Goal: Transaction & Acquisition: Purchase product/service

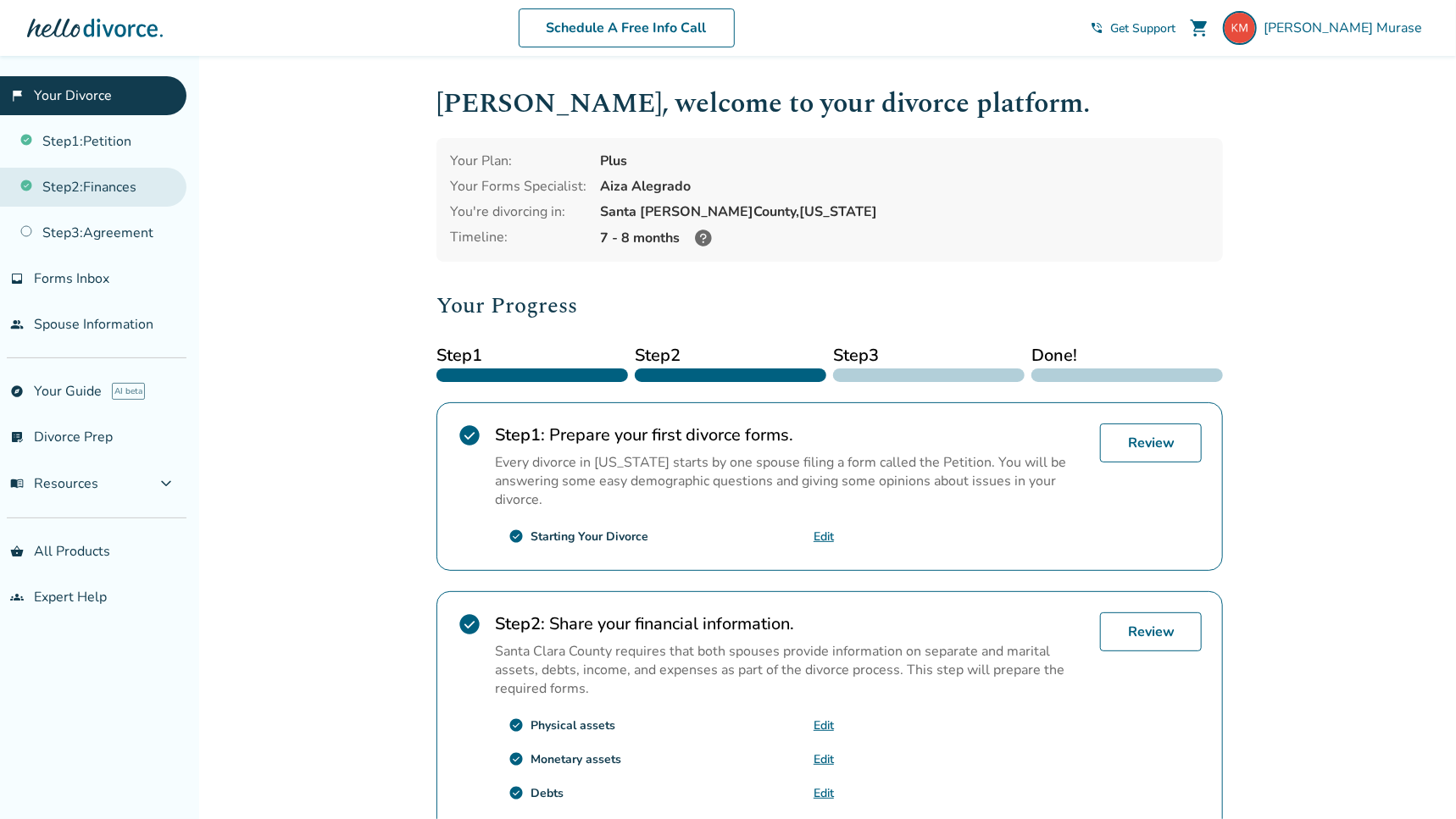
click at [90, 188] on link "Step 2 : Finances" at bounding box center [93, 187] width 186 height 39
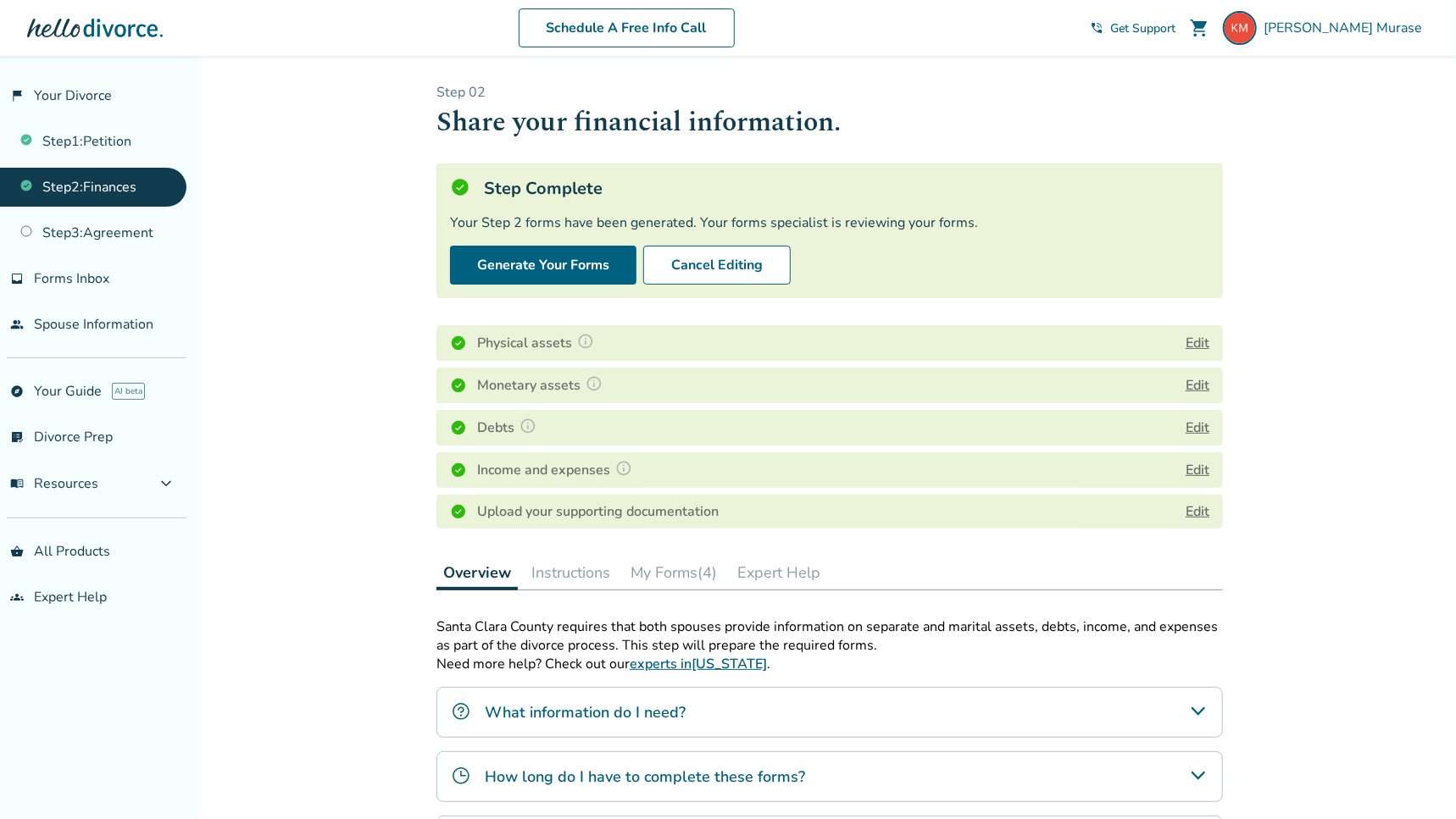
click at [669, 575] on button "My Forms (4)" at bounding box center [673, 572] width 100 height 34
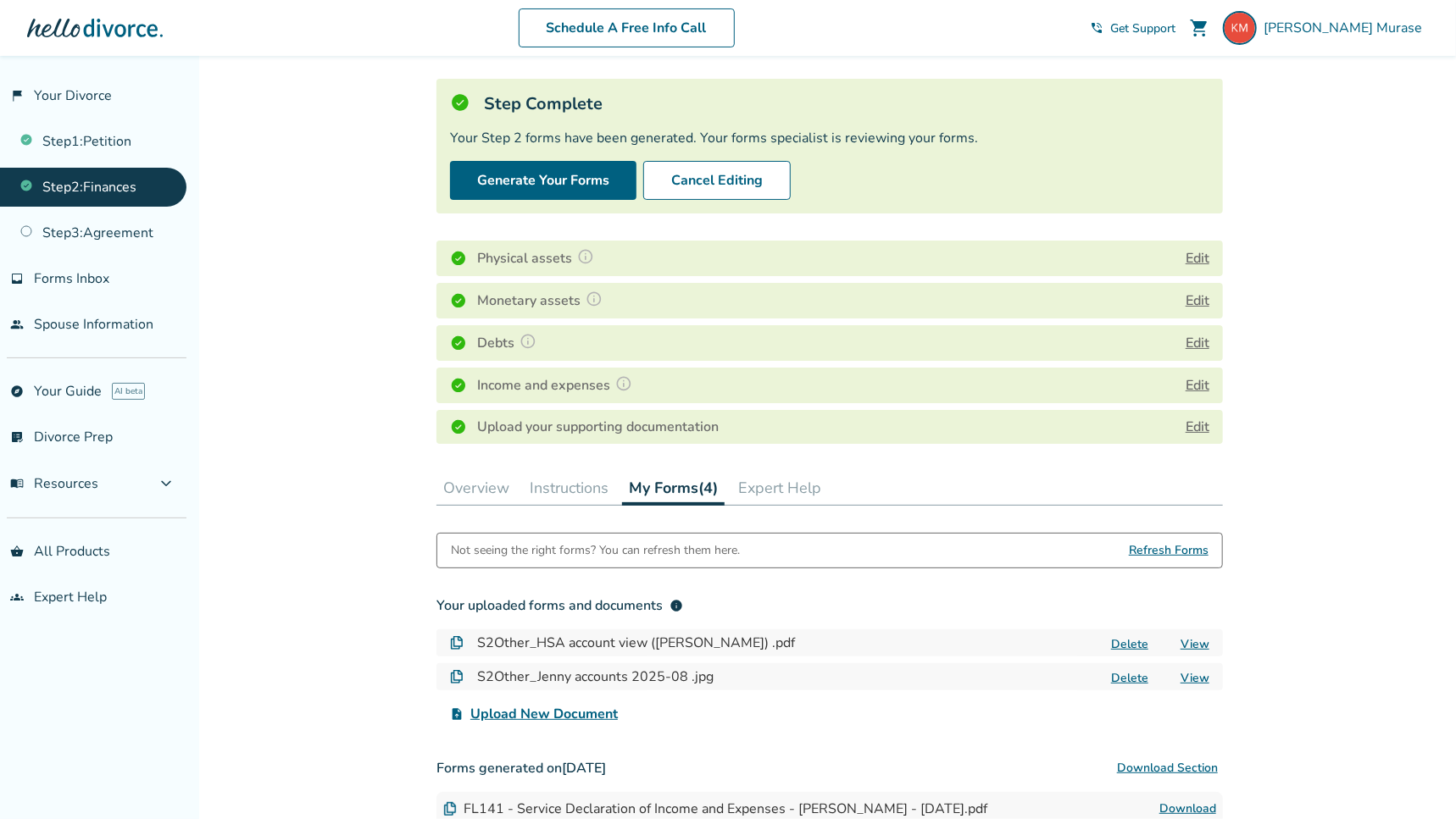
scroll to position [112, 0]
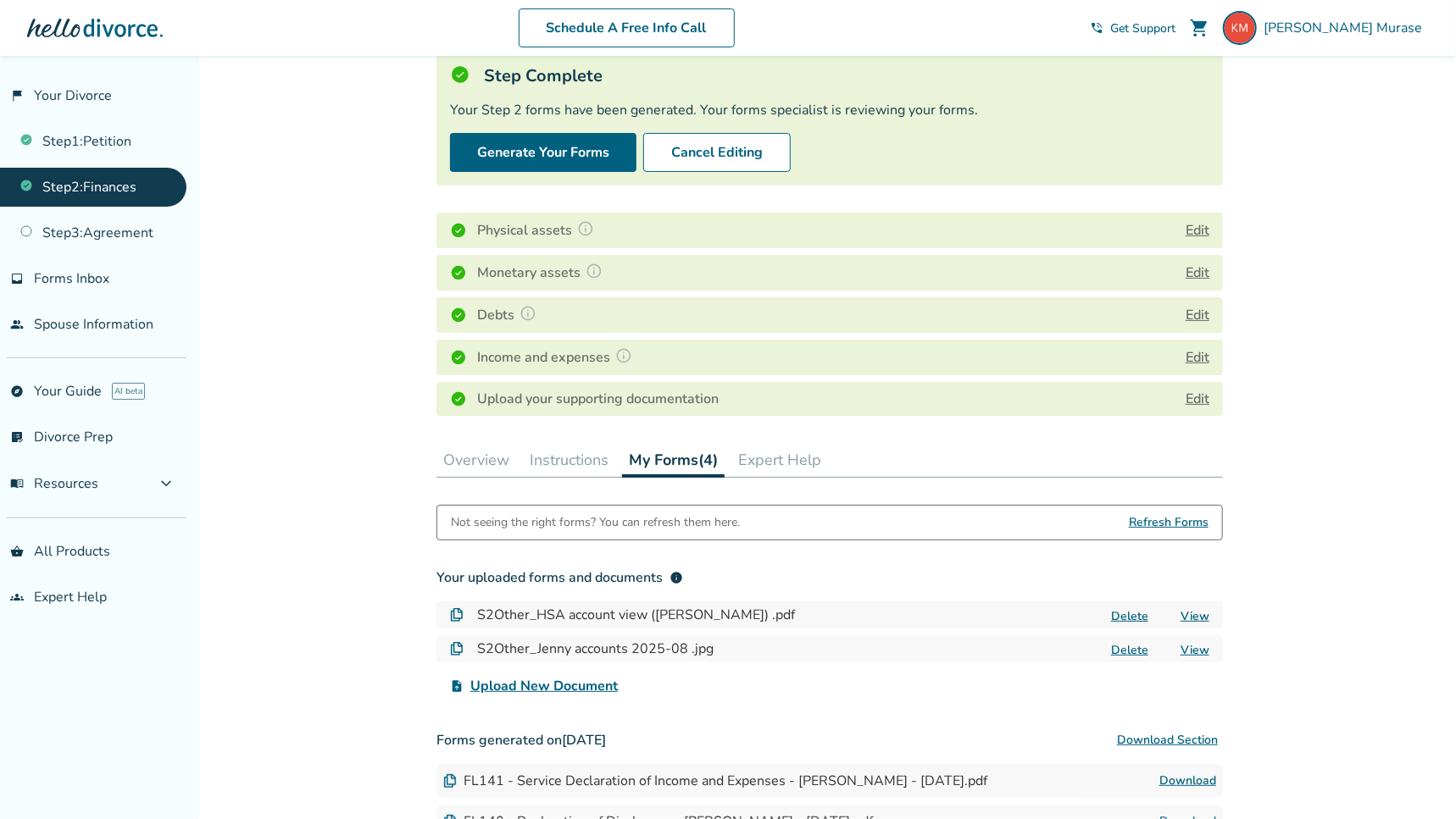
click at [1197, 613] on link "View" at bounding box center [1195, 615] width 29 height 16
click at [1193, 650] on link "View" at bounding box center [1195, 650] width 29 height 16
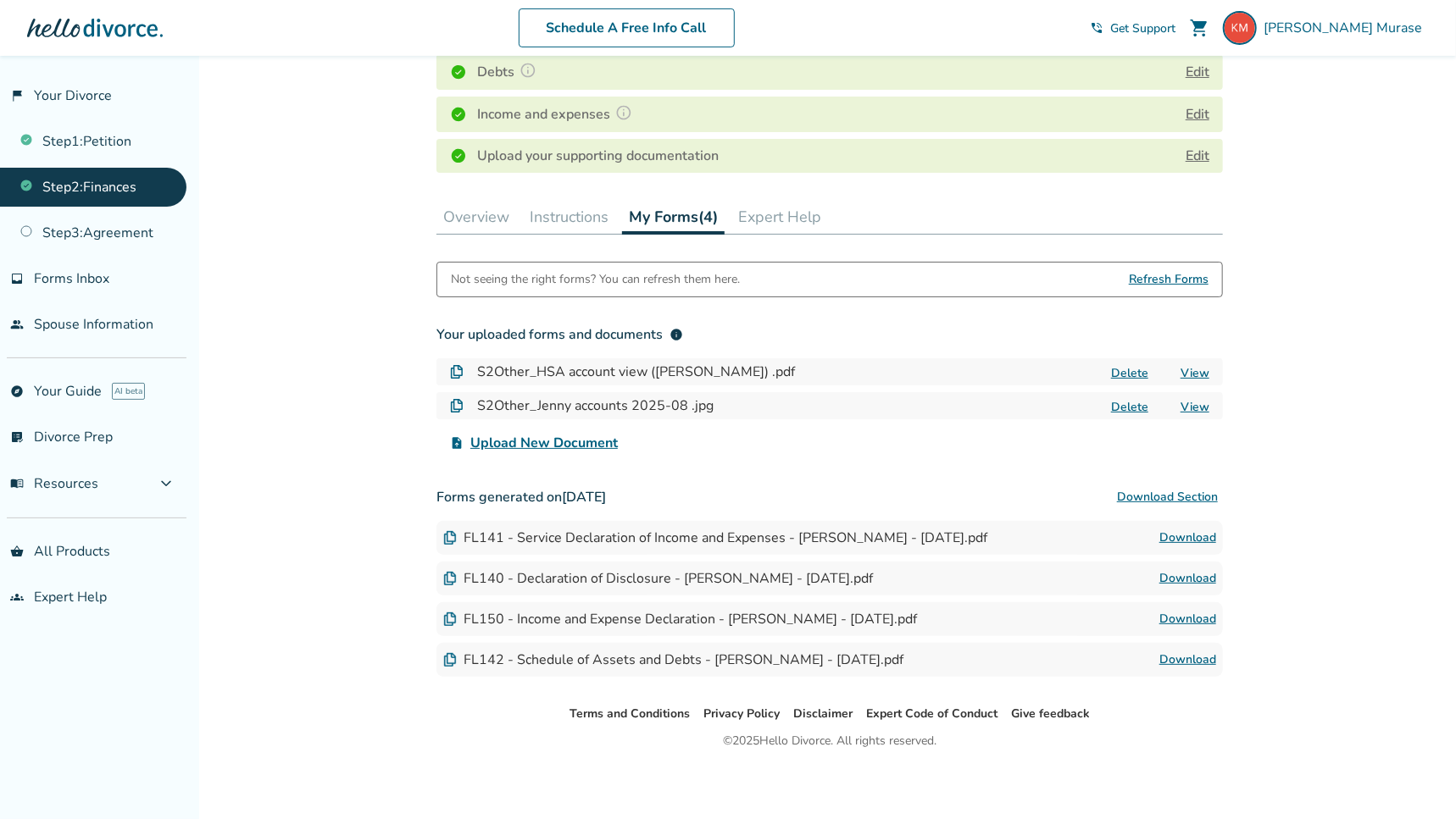
scroll to position [357, 0]
click at [1190, 531] on link "Download" at bounding box center [1187, 536] width 57 height 20
click at [1199, 575] on link "Download" at bounding box center [1187, 576] width 57 height 20
click at [1183, 613] on link "Download" at bounding box center [1187, 616] width 57 height 20
drag, startPoint x: 1166, startPoint y: 277, endPoint x: 1180, endPoint y: 287, distance: 17.2
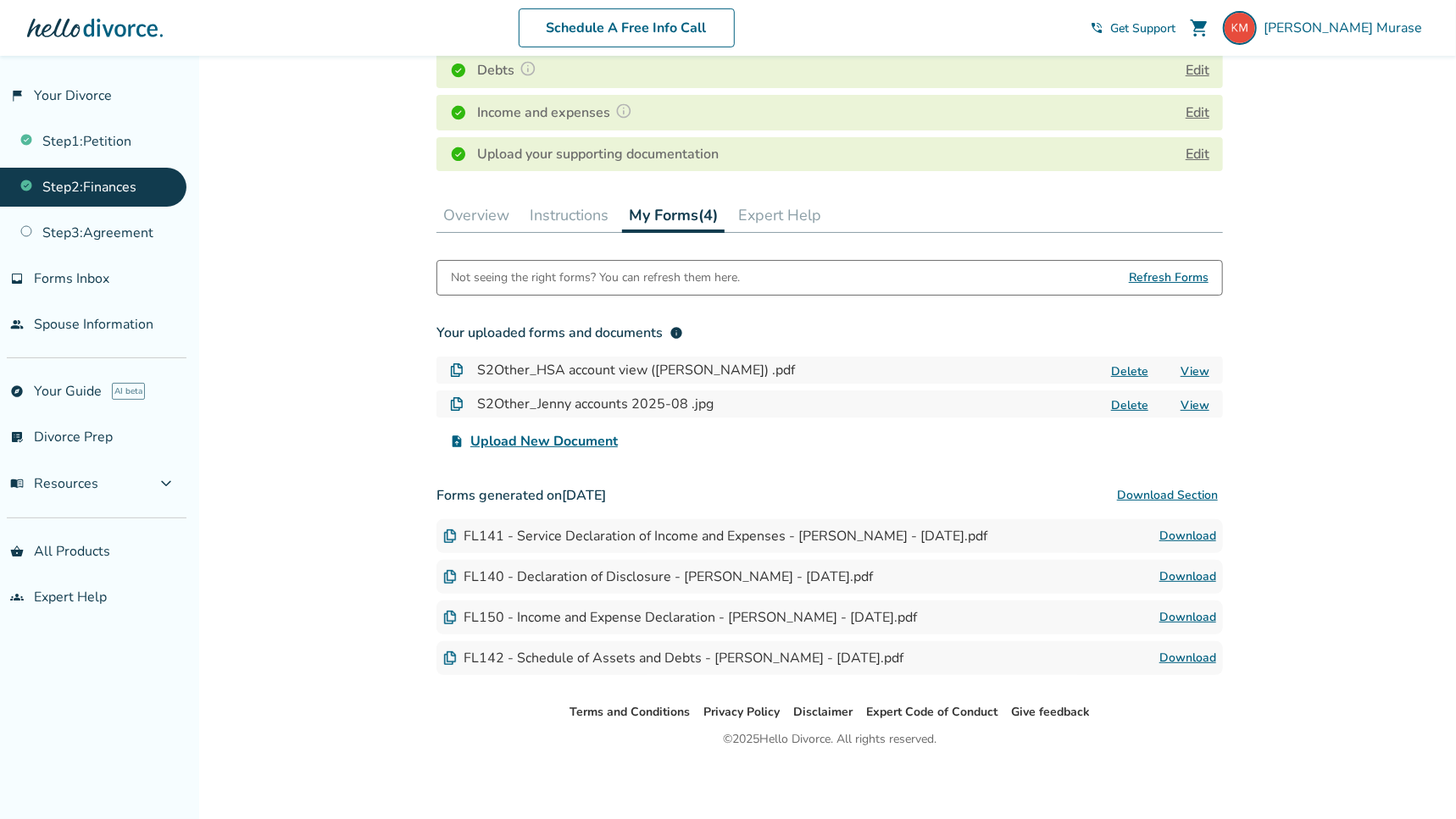
click at [1166, 277] on span "Refresh Forms" at bounding box center [1168, 277] width 80 height 34
click at [1190, 275] on span "Refresh Forms" at bounding box center [1168, 277] width 80 height 34
click at [704, 276] on div "Not seeing the right forms? You can refresh them here." at bounding box center [595, 277] width 289 height 34
click at [789, 212] on button "Expert Help" at bounding box center [779, 214] width 97 height 34
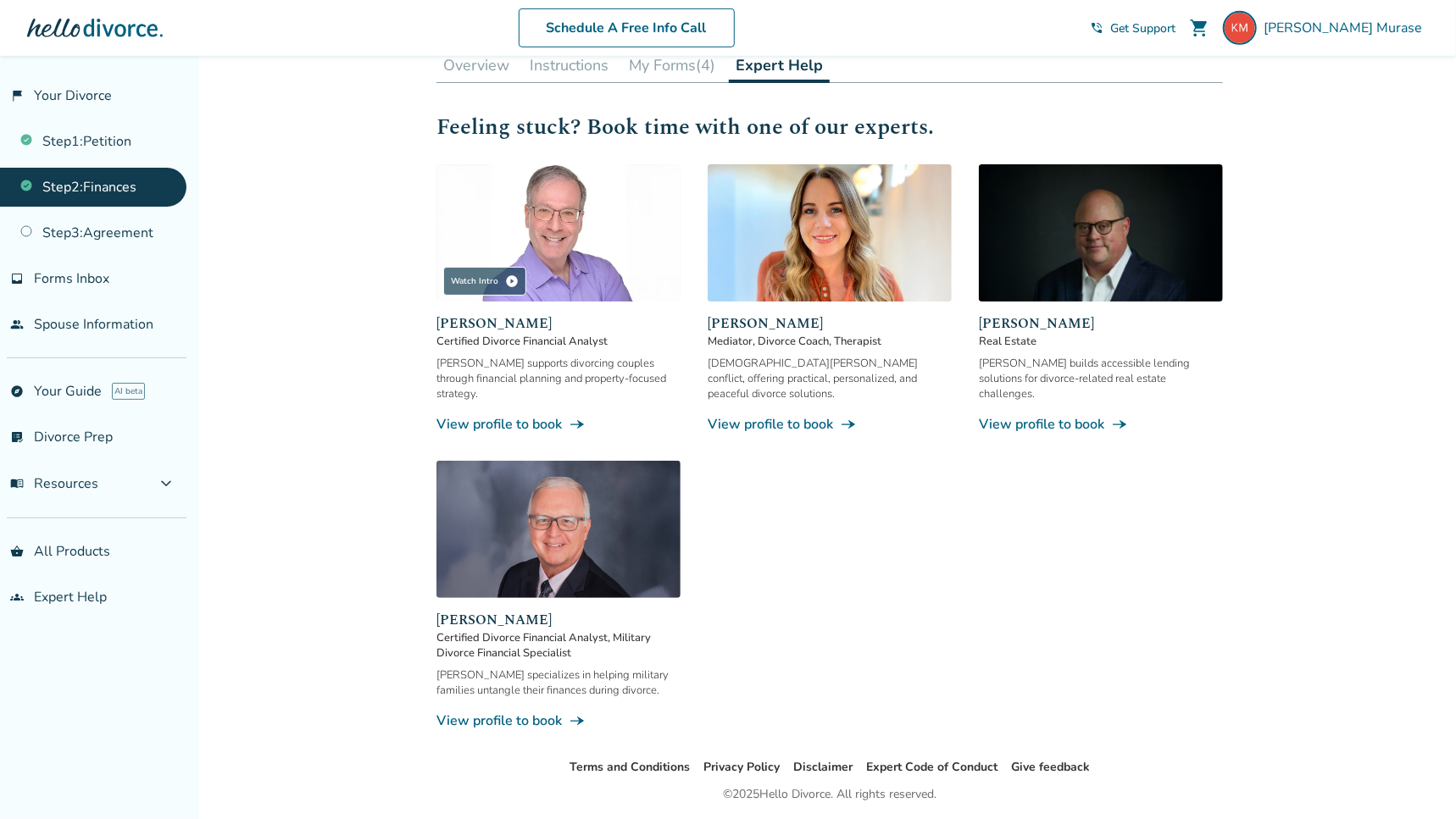
scroll to position [527, 0]
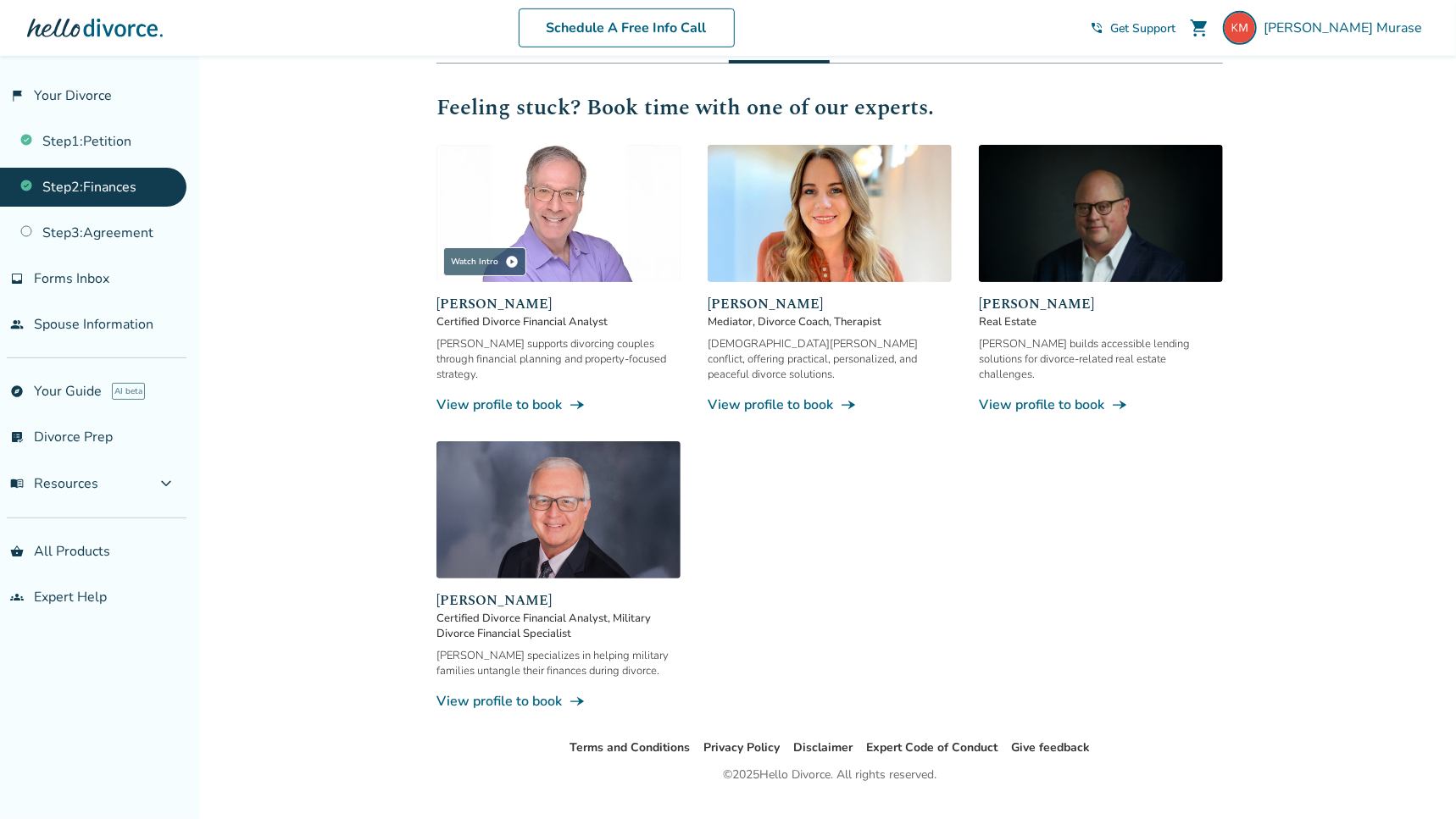
click at [557, 321] on span "Certified Divorce Financial Analyst" at bounding box center [558, 322] width 244 height 15
click at [527, 396] on link "View profile to book line_end_arrow_notch" at bounding box center [558, 404] width 244 height 18
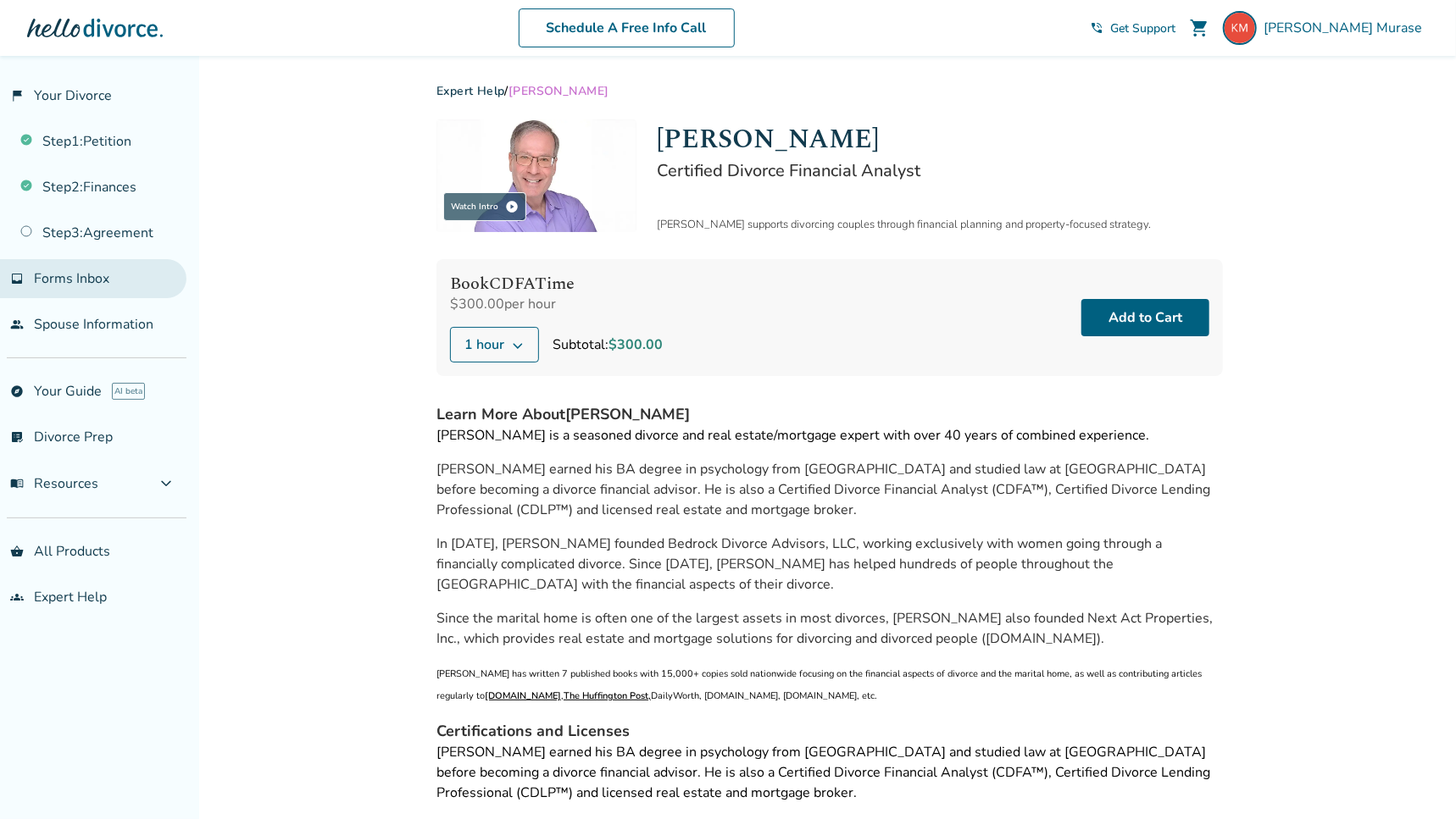
click at [77, 284] on span "Forms Inbox" at bounding box center [71, 278] width 76 height 18
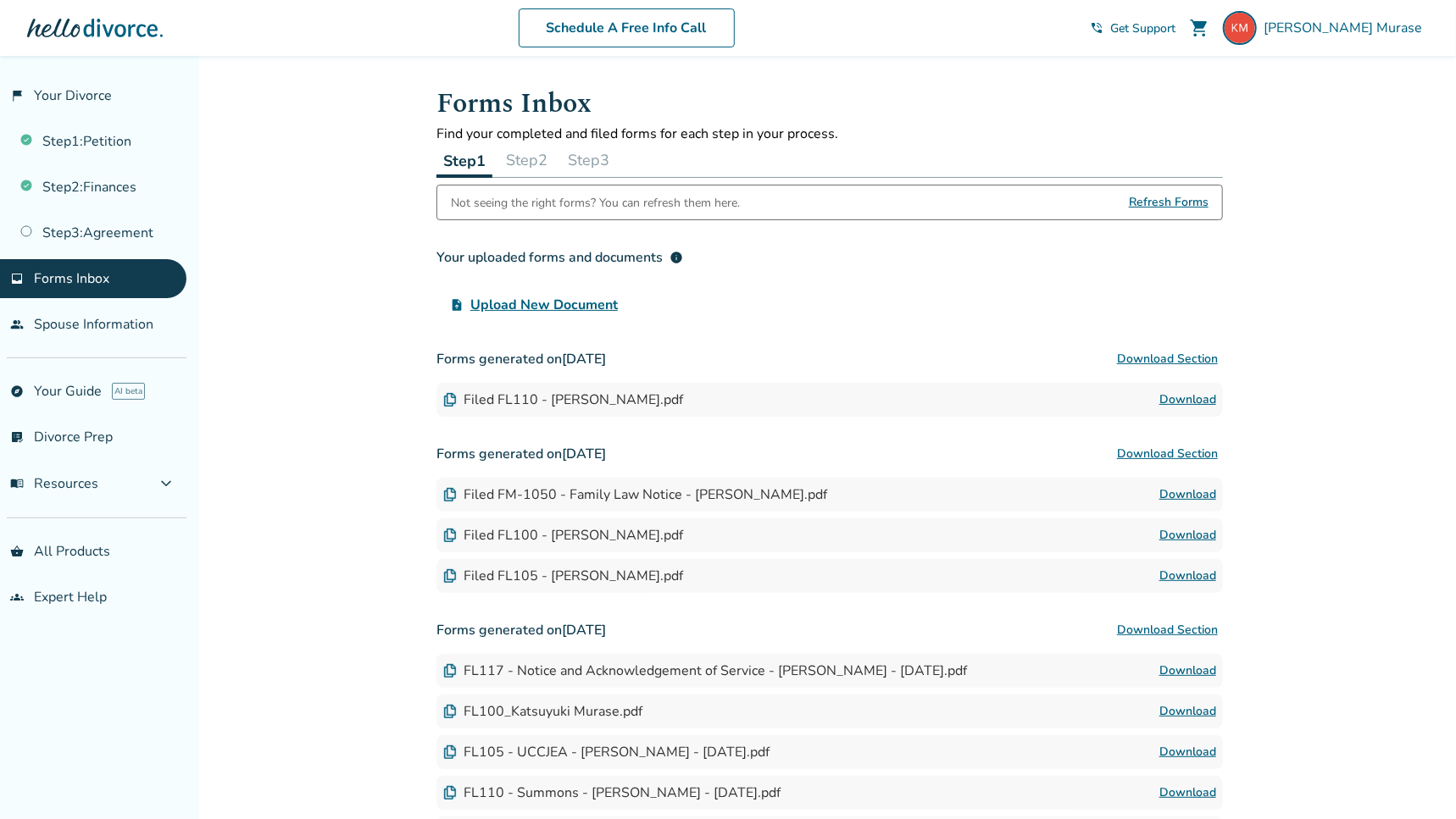
click at [543, 160] on button "Step 2" at bounding box center [526, 159] width 55 height 34
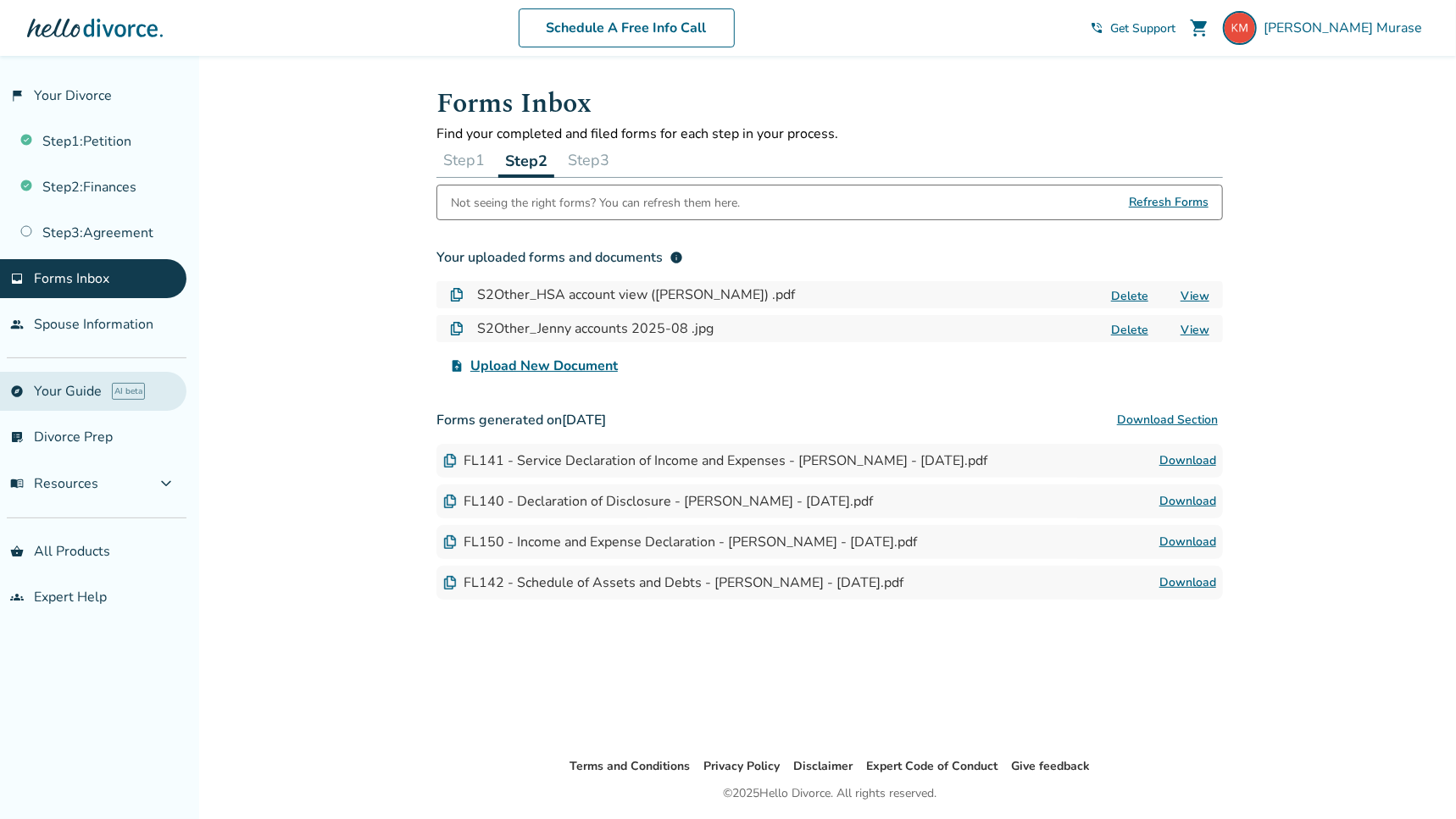
click at [79, 392] on link "explore Your Guide AI beta" at bounding box center [93, 391] width 186 height 39
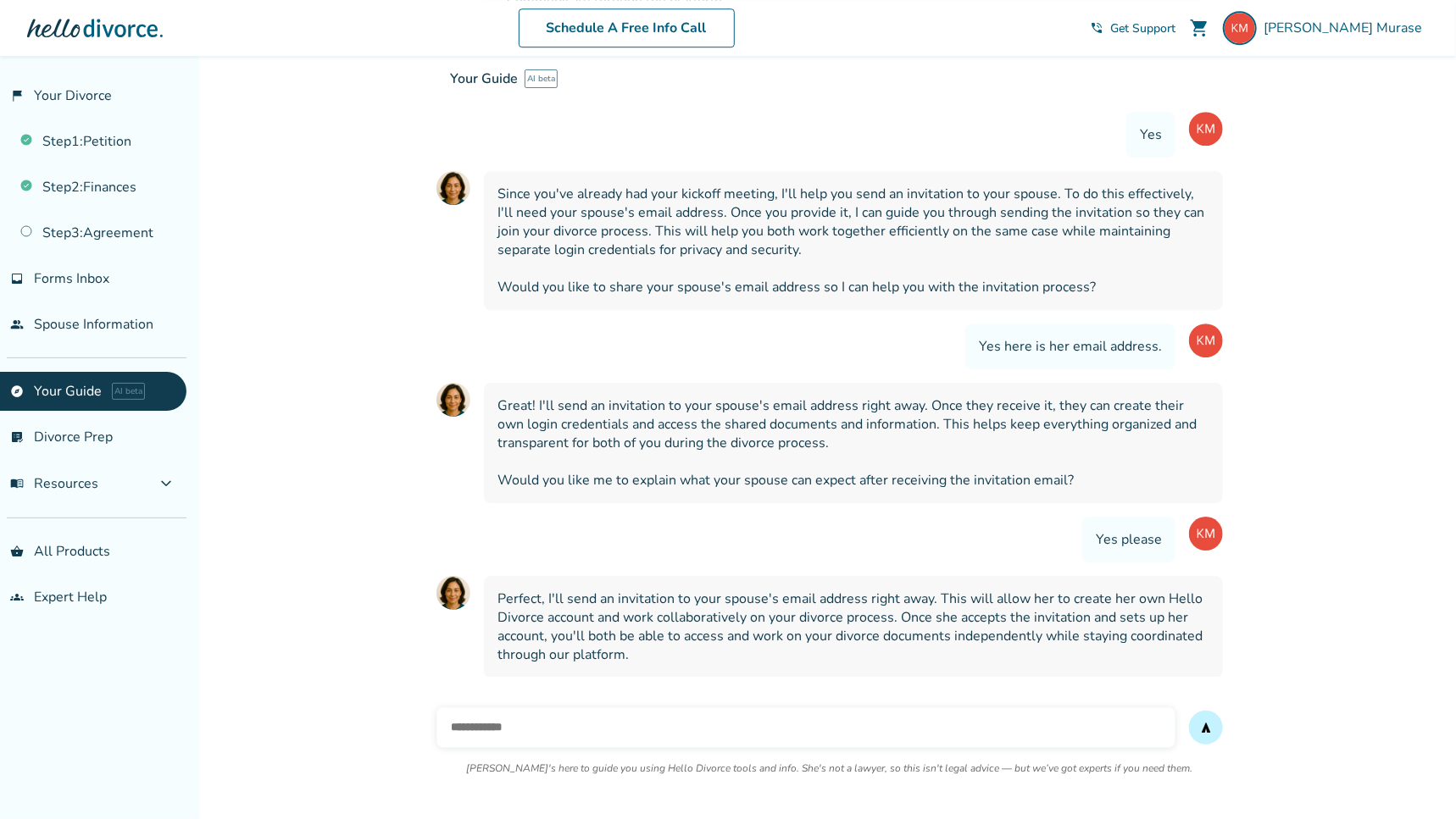
scroll to position [2984, 0]
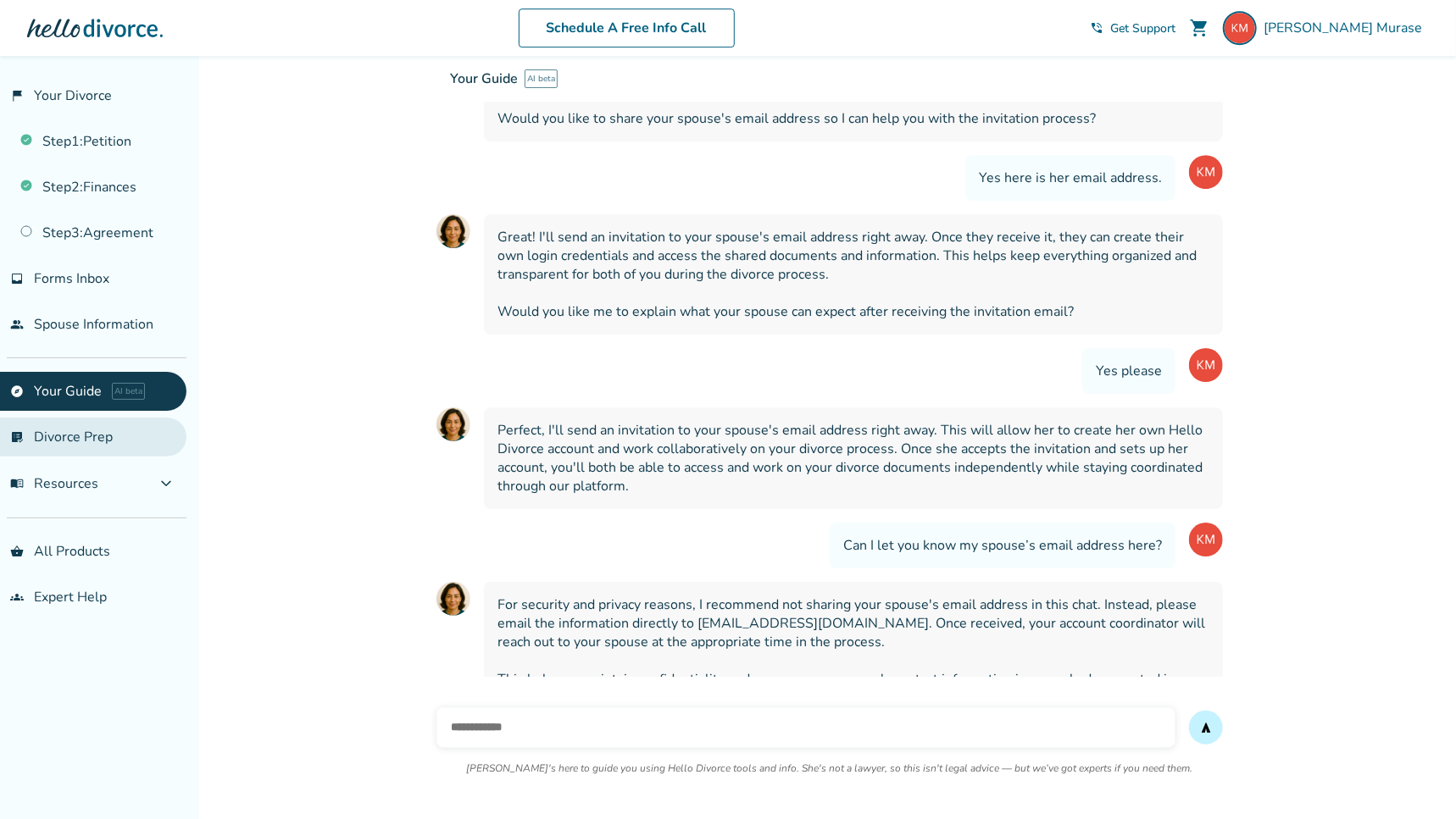
click at [39, 435] on link "list_alt_check Divorce Prep" at bounding box center [93, 437] width 186 height 39
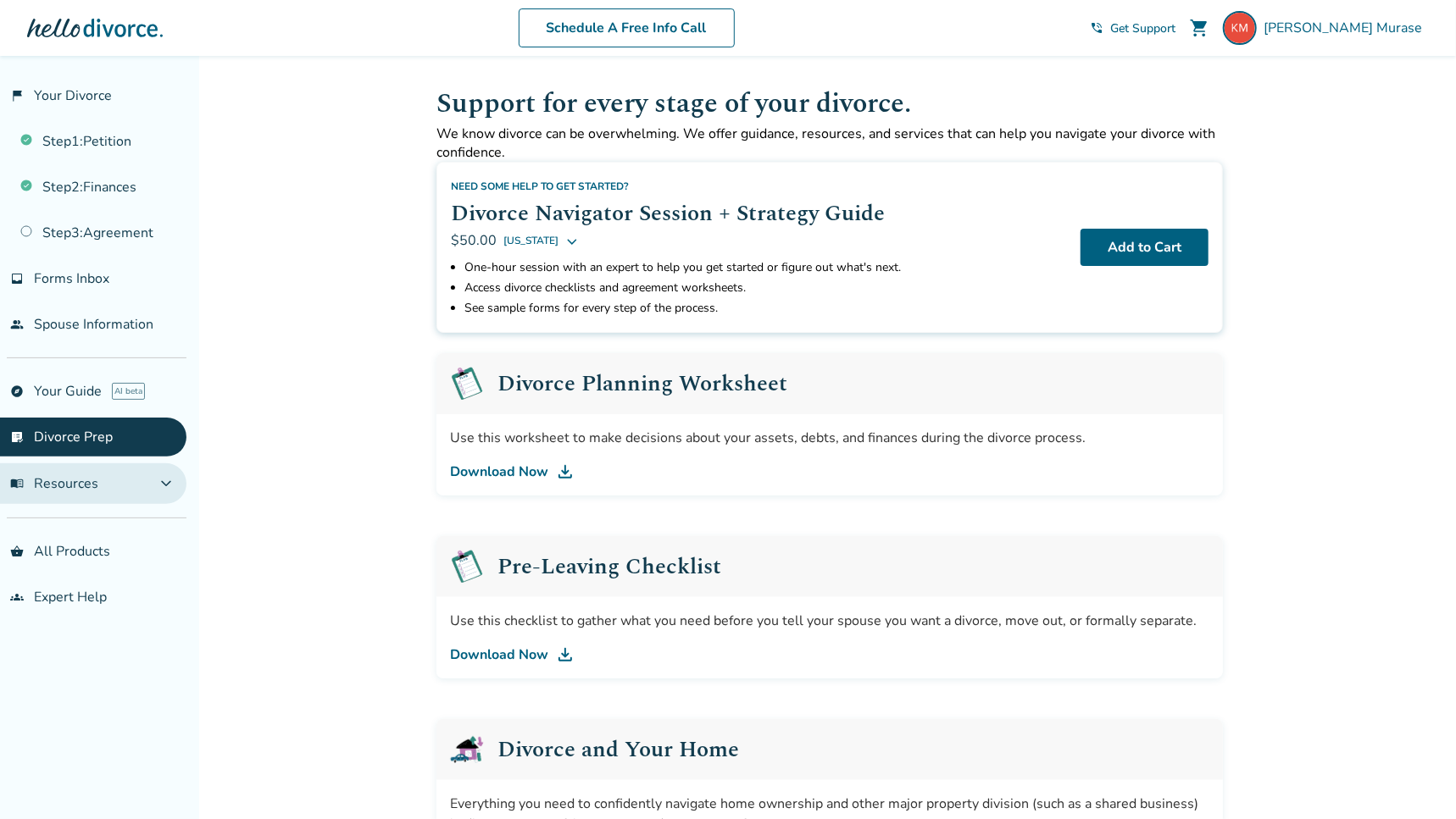
click at [68, 476] on span "menu_book Resources" at bounding box center [55, 483] width 88 height 18
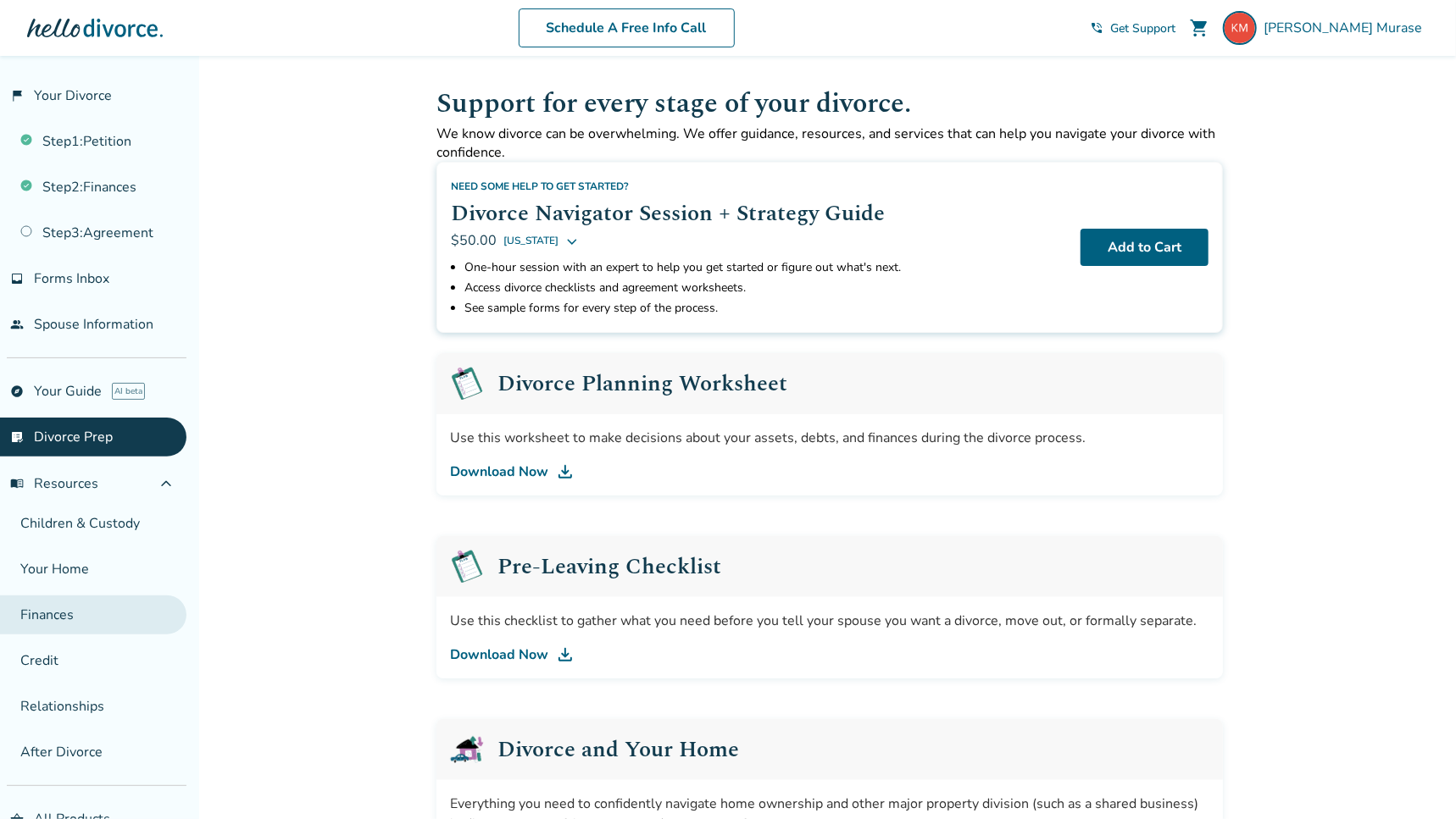
click at [61, 611] on link "Finances" at bounding box center [93, 614] width 186 height 39
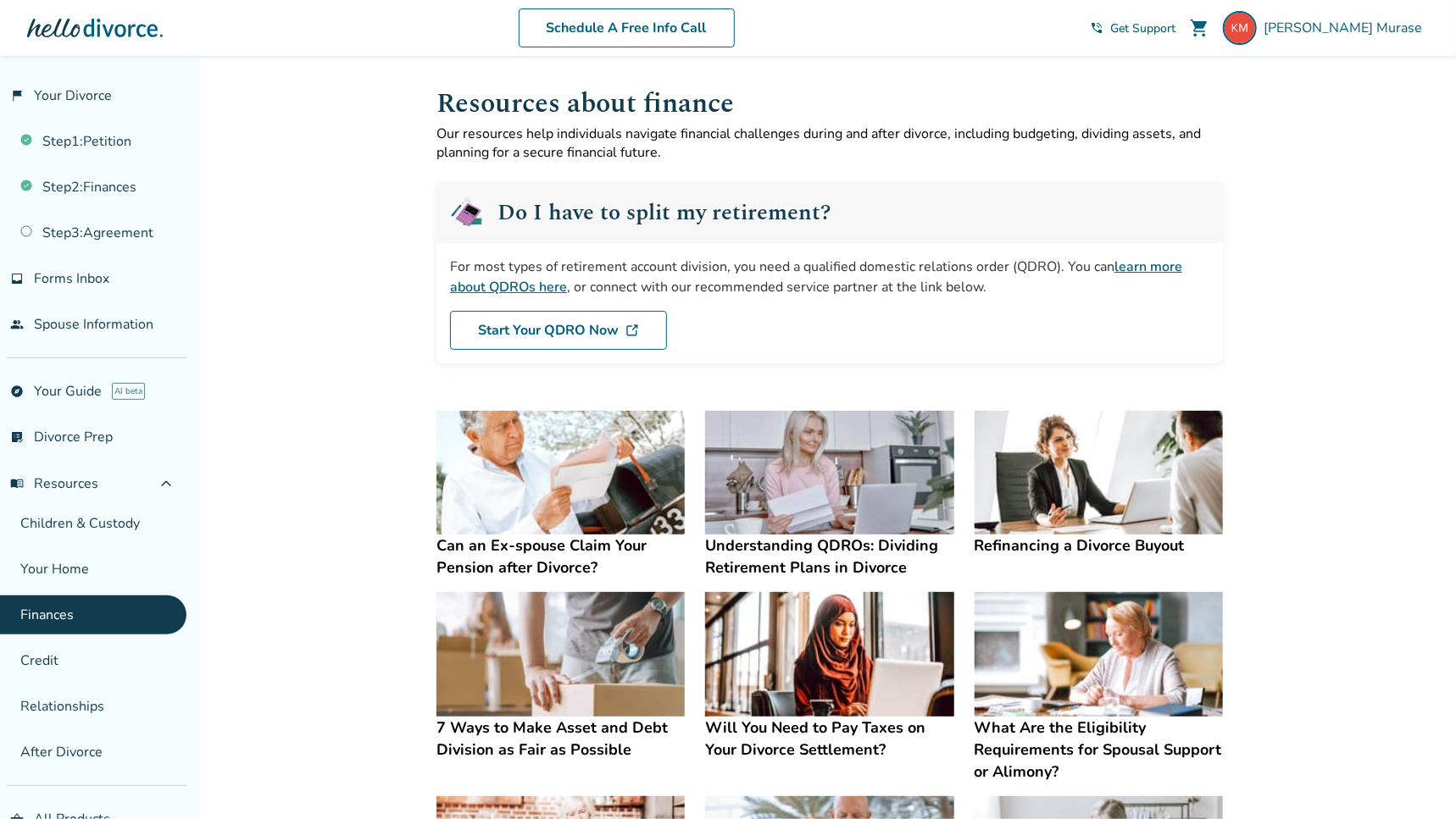
click at [796, 545] on h4 "Understanding QDROs: Dividing Retirement Plans in Divorce" at bounding box center [829, 557] width 248 height 44
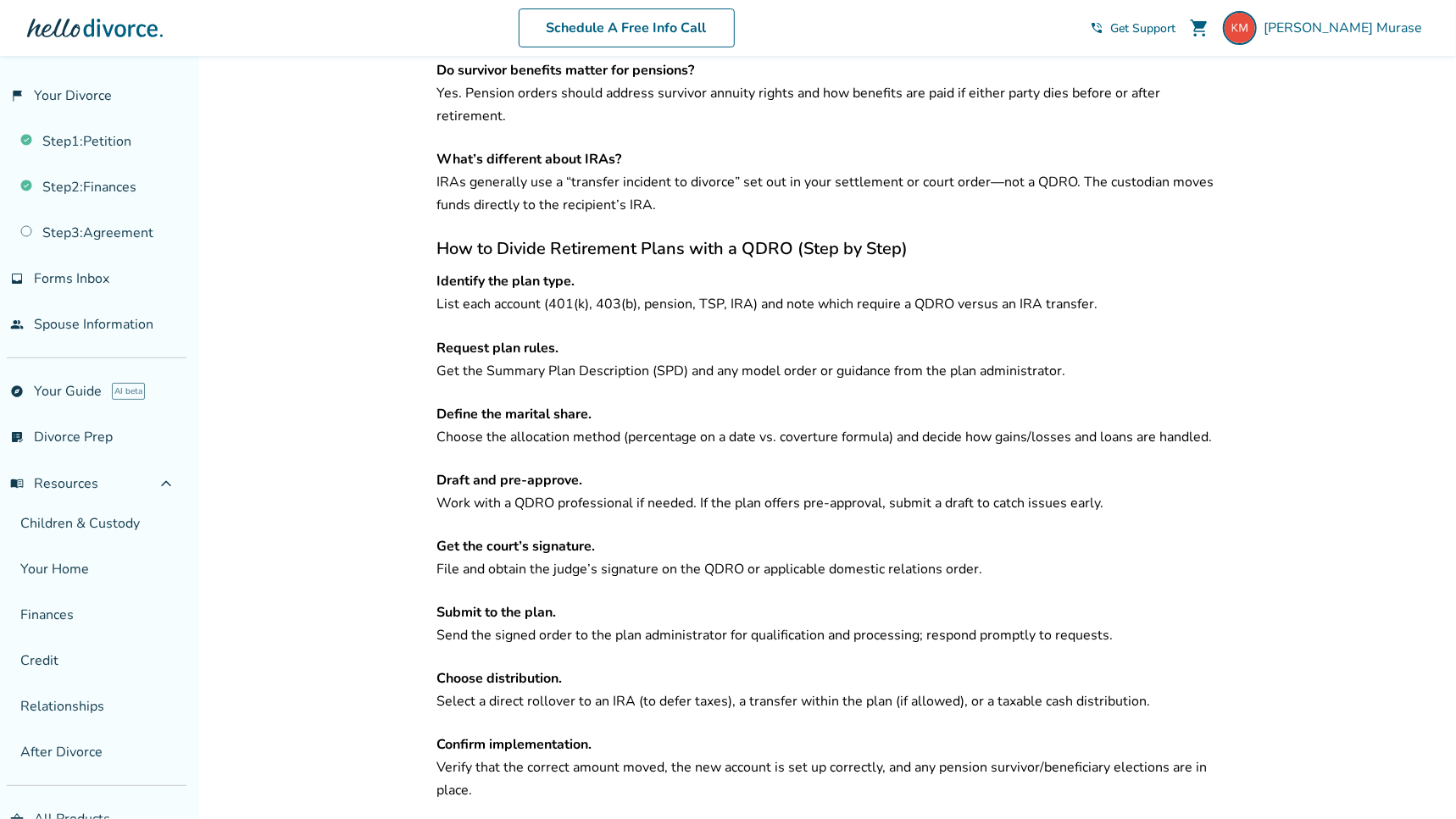
scroll to position [4129, 0]
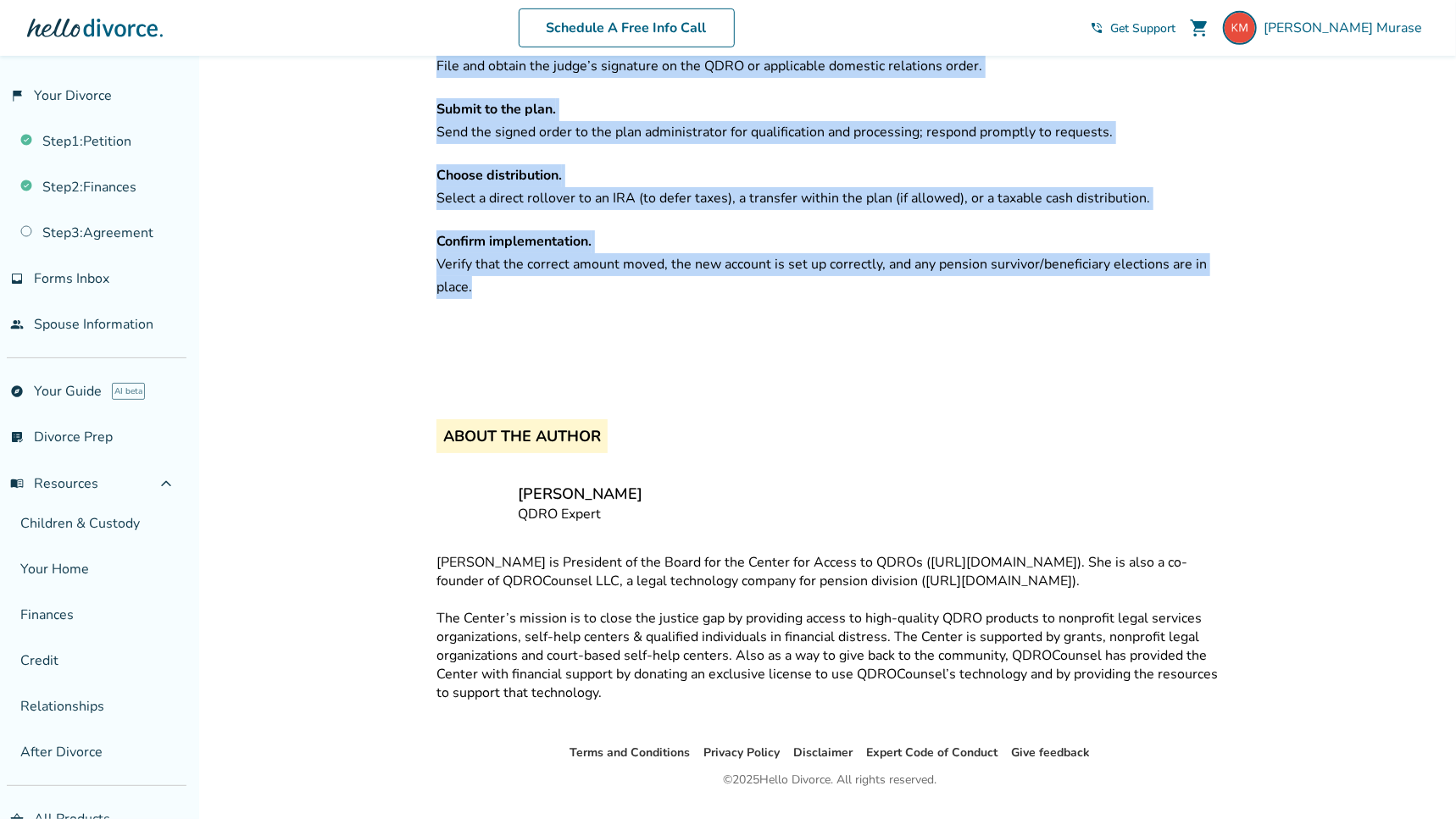
drag, startPoint x: 437, startPoint y: 149, endPoint x: 544, endPoint y: 240, distance: 140.5
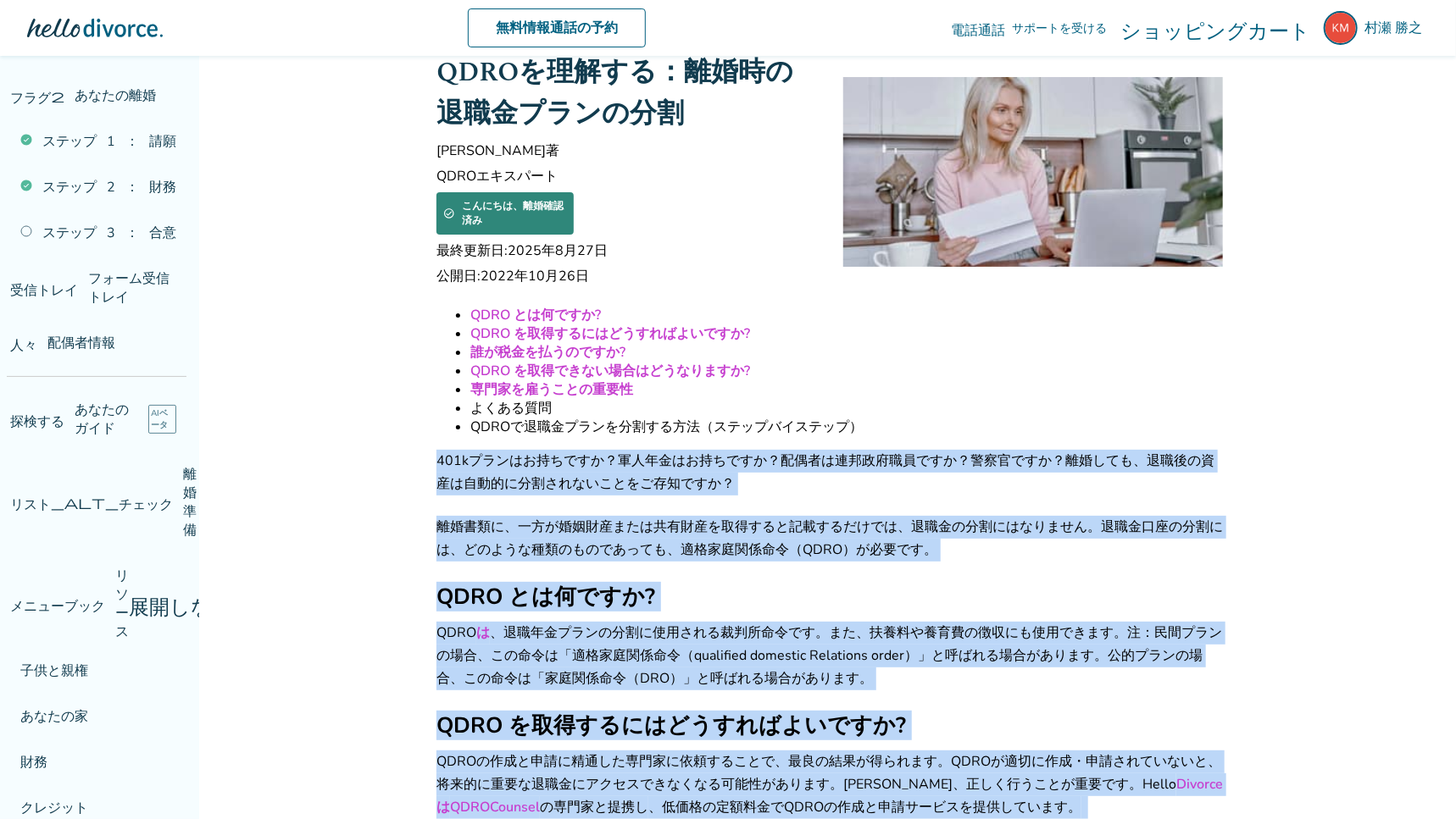
scroll to position [0, 0]
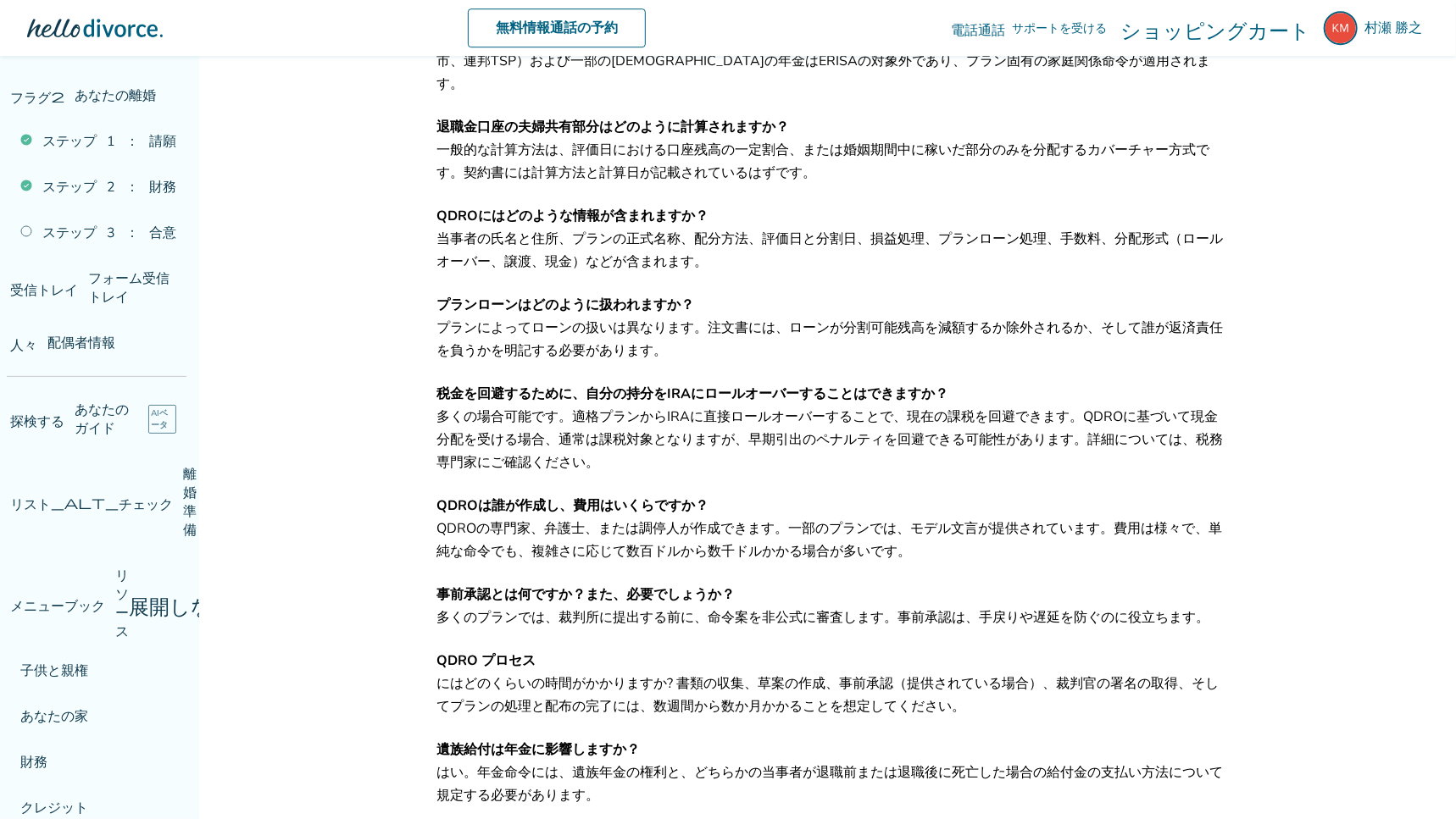
scroll to position [2296, 0]
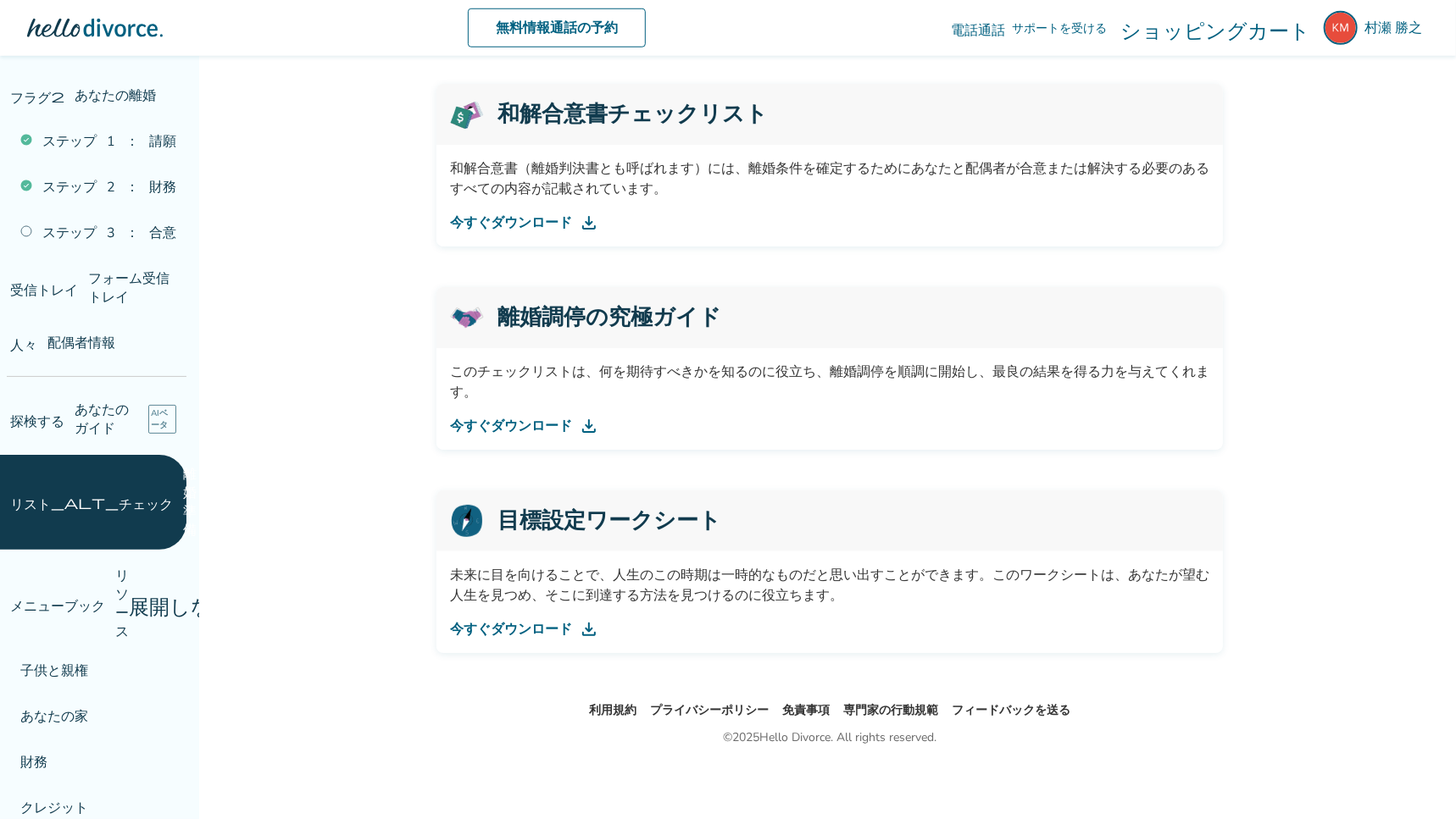
scroll to position [860, 0]
drag, startPoint x: 456, startPoint y: 576, endPoint x: 603, endPoint y: 563, distance: 147.6
click at [603, 563] on div "未来に目を向けることで、人生のこの時期は一時的なものだと思い出すことができます。このワークシートは、あなたが望む人生を見つめ、そこに到達する方法を見つけるのに…" at bounding box center [829, 602] width 787 height 102
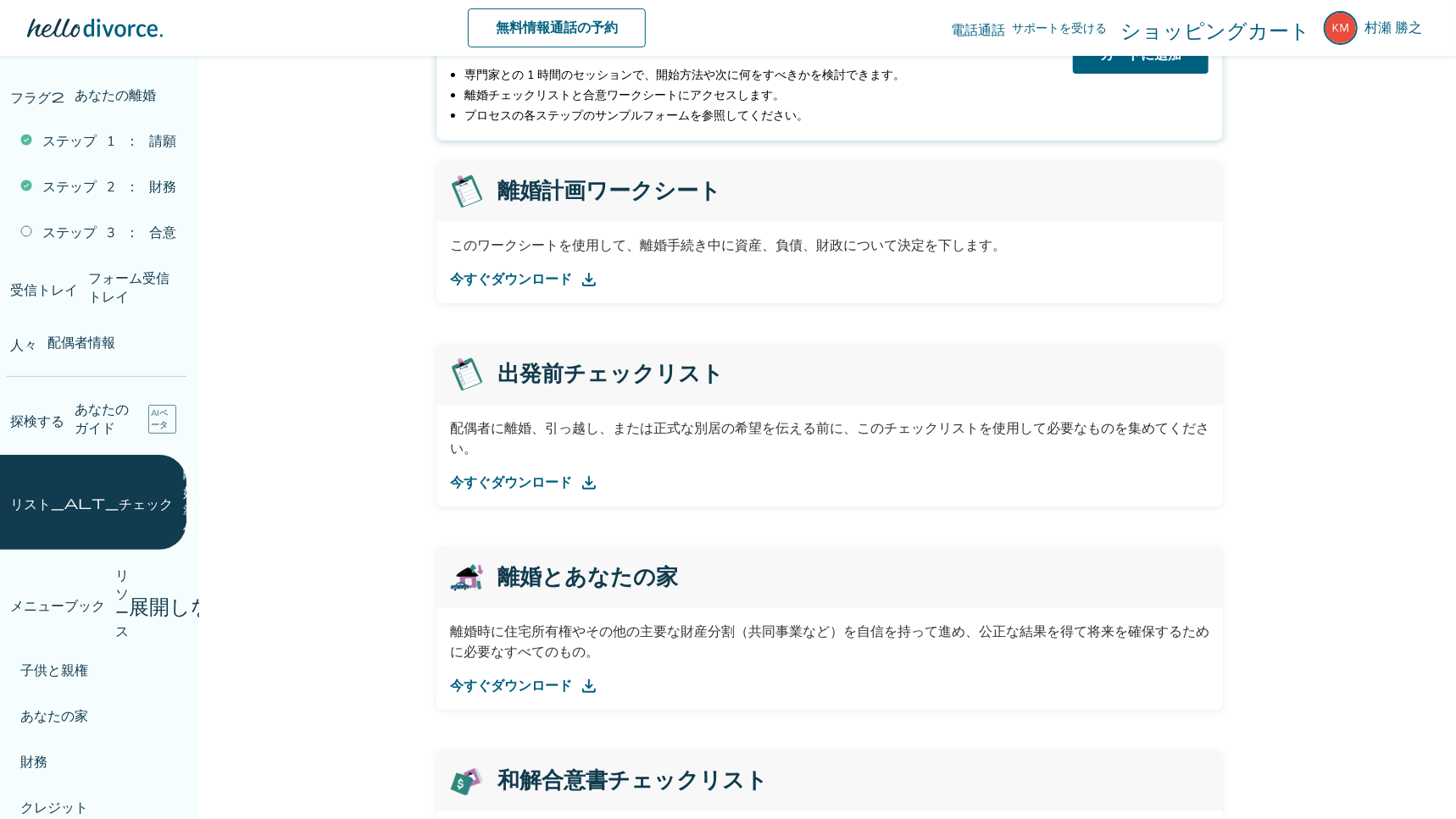
scroll to position [0, 0]
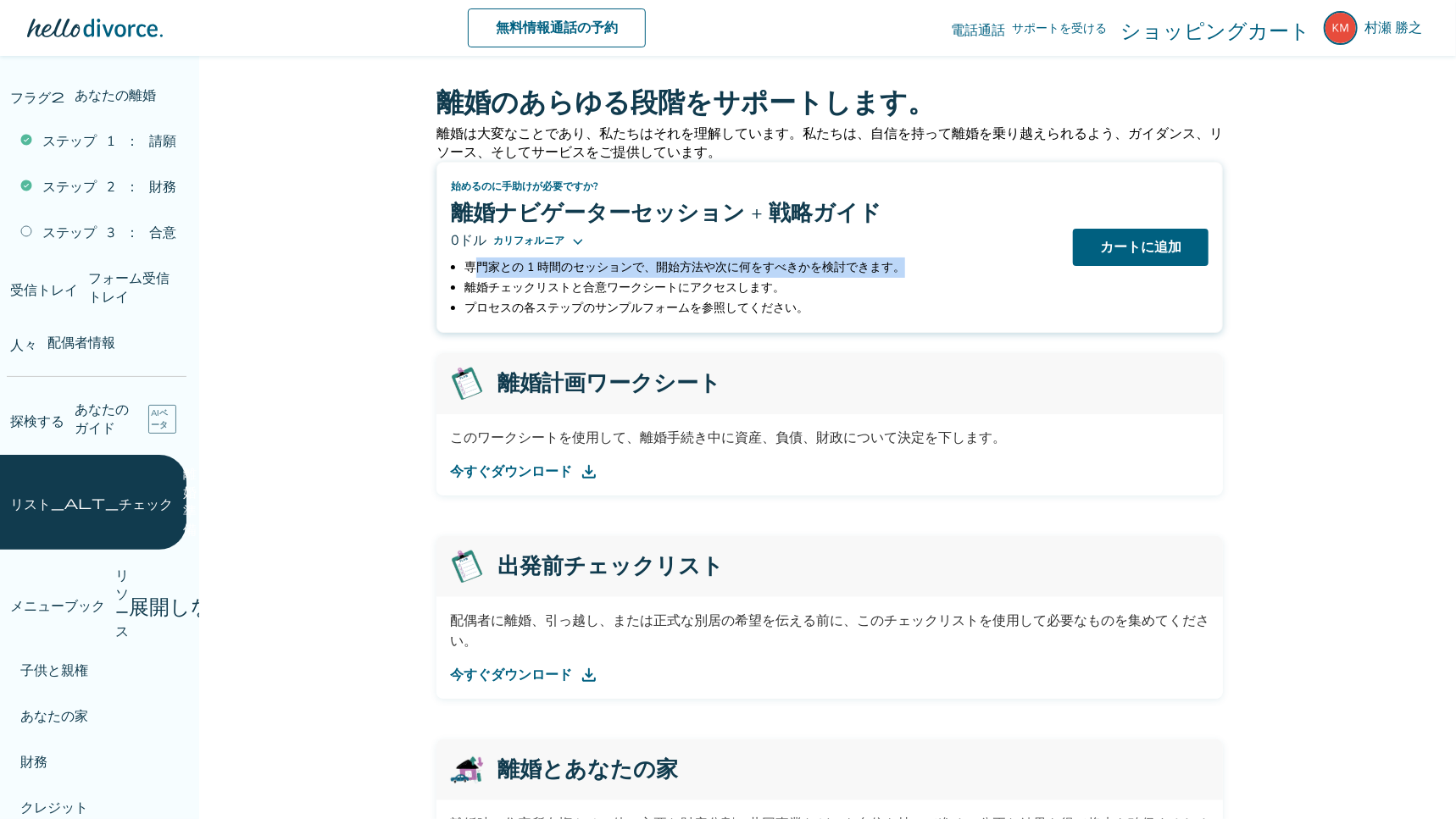
drag, startPoint x: 471, startPoint y: 266, endPoint x: 900, endPoint y: 267, distance: 429.0
click at [900, 267] on font "専門家との 1 時間のセッションで、開始方法や次に何をすべきかを検討できます。" at bounding box center [684, 267] width 441 height 16
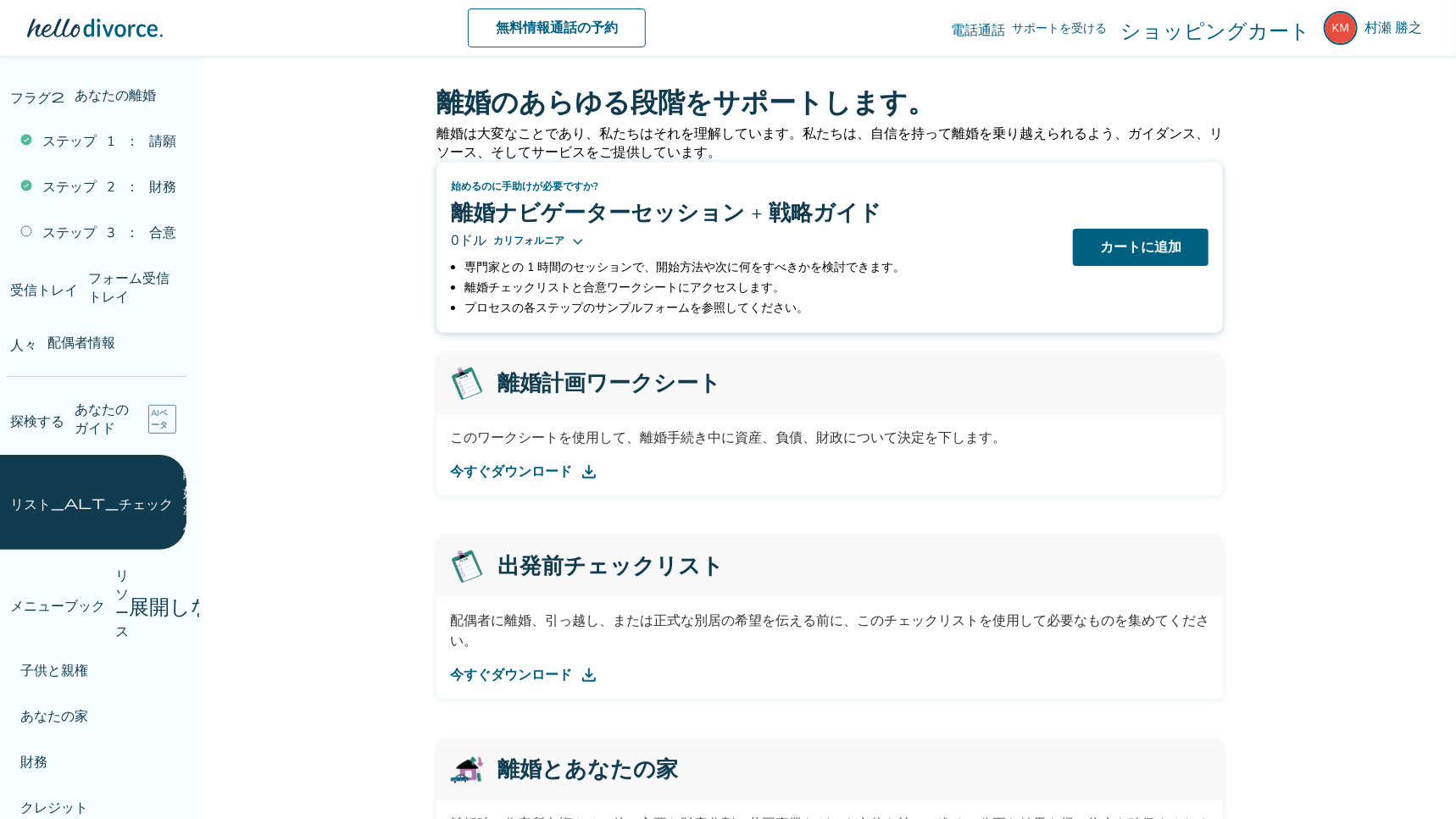
drag, startPoint x: 466, startPoint y: 294, endPoint x: 468, endPoint y: 285, distance: 9.2
click at [467, 291] on font "離婚チェックリストと合意ワークシートにアクセスします。" at bounding box center [623, 287] width 320 height 16
drag, startPoint x: 466, startPoint y: 287, endPoint x: 773, endPoint y: 285, distance: 307.0
click at [773, 285] on font "離婚チェックリストと合意ワークシートにアクセスします。" at bounding box center [623, 287] width 320 height 16
drag, startPoint x: 468, startPoint y: 313, endPoint x: 784, endPoint y: 318, distance: 316.0
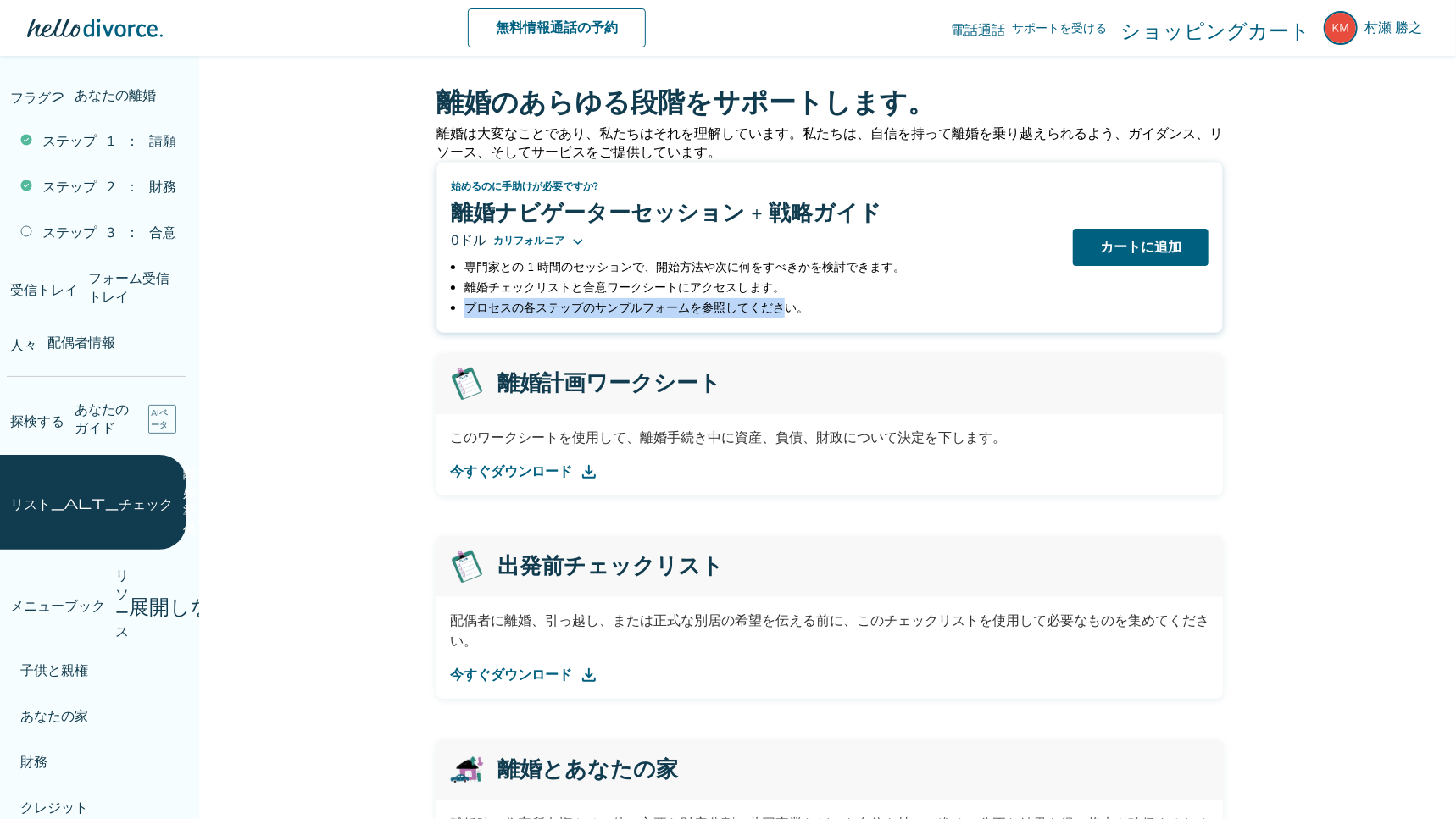
click at [784, 316] on font "プロセスの各ステップのサンプルフォームを参照してください。" at bounding box center [636, 307] width 344 height 16
click at [766, 247] on div "0ドル カリフォルニア" at bounding box center [754, 240] width 608 height 20
click at [708, 219] on font "離婚ナビゲーターセッション + 戦略ガイド" at bounding box center [666, 213] width 430 height 34
click at [543, 185] on font "始めるのに手助けが必要ですか?" at bounding box center [523, 186] width 147 height 13
click at [578, 241] on icon at bounding box center [578, 240] width 13 height 13
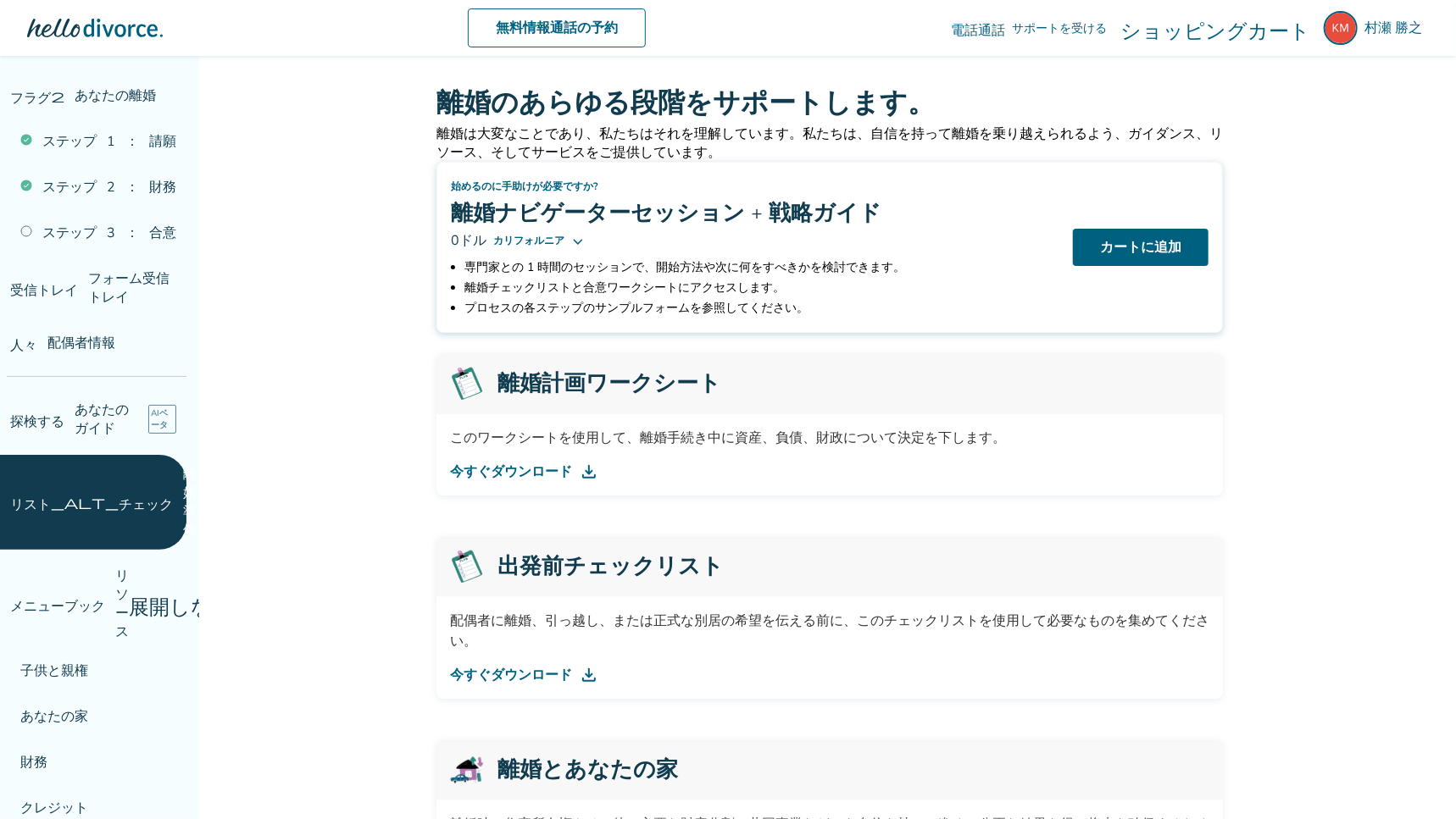
click at [813, 233] on div "0ドル カリフォルニア" at bounding box center [754, 240] width 608 height 20
click at [1153, 248] on font "カートに追加" at bounding box center [1140, 247] width 82 height 18
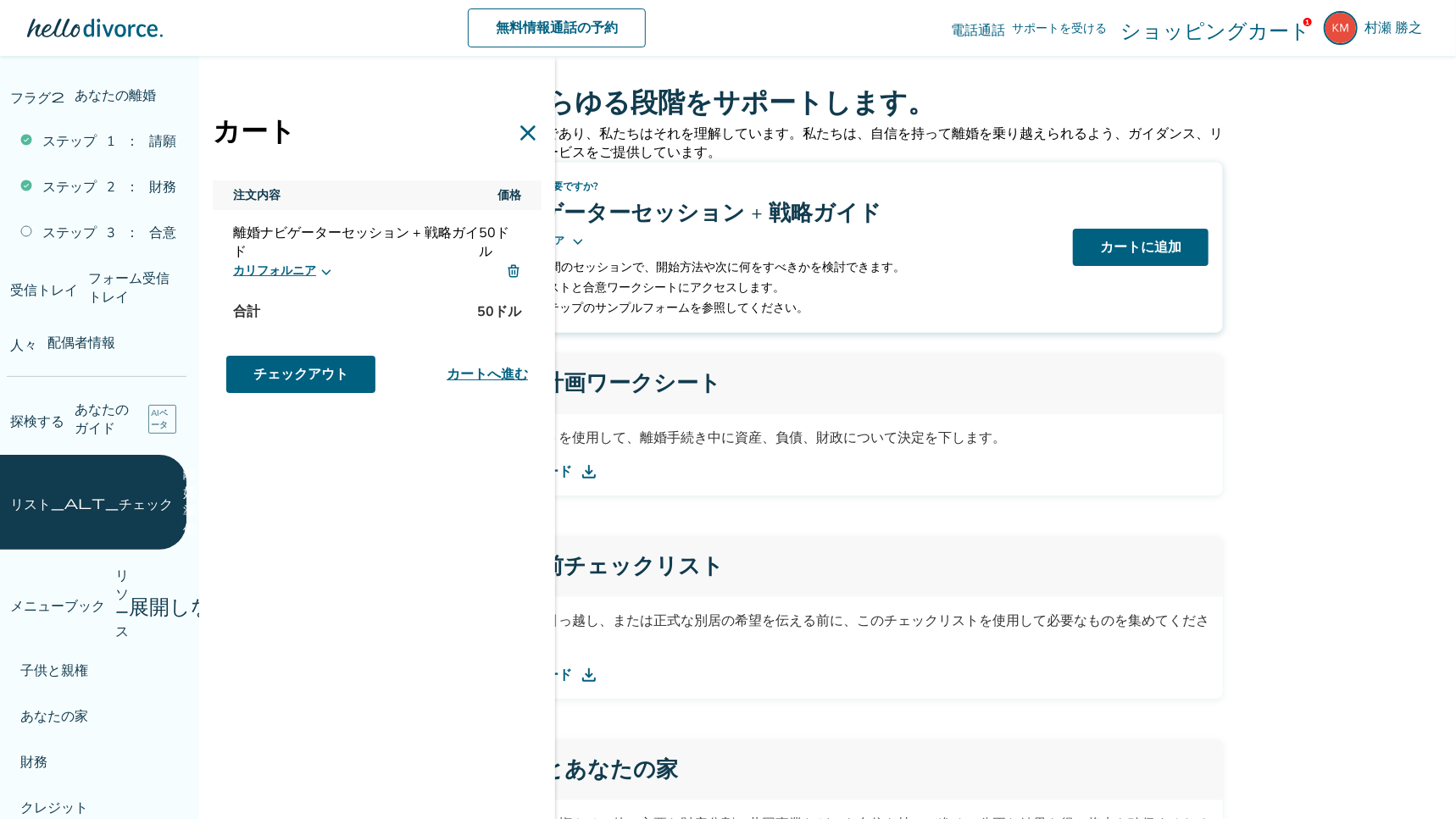
click at [528, 127] on icon at bounding box center [527, 132] width 27 height 27
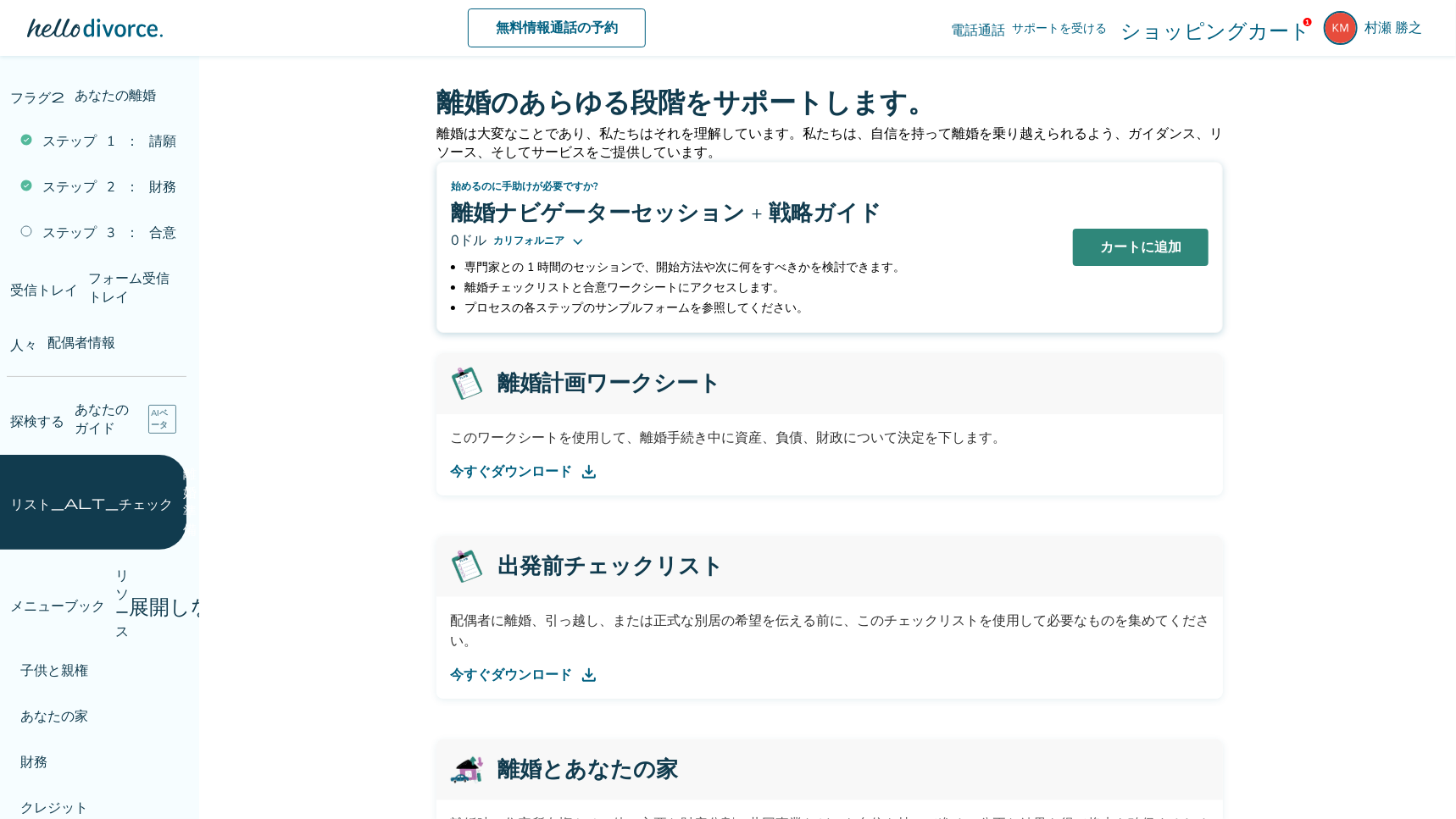
click at [1140, 251] on font "カートに追加" at bounding box center [1140, 247] width 82 height 18
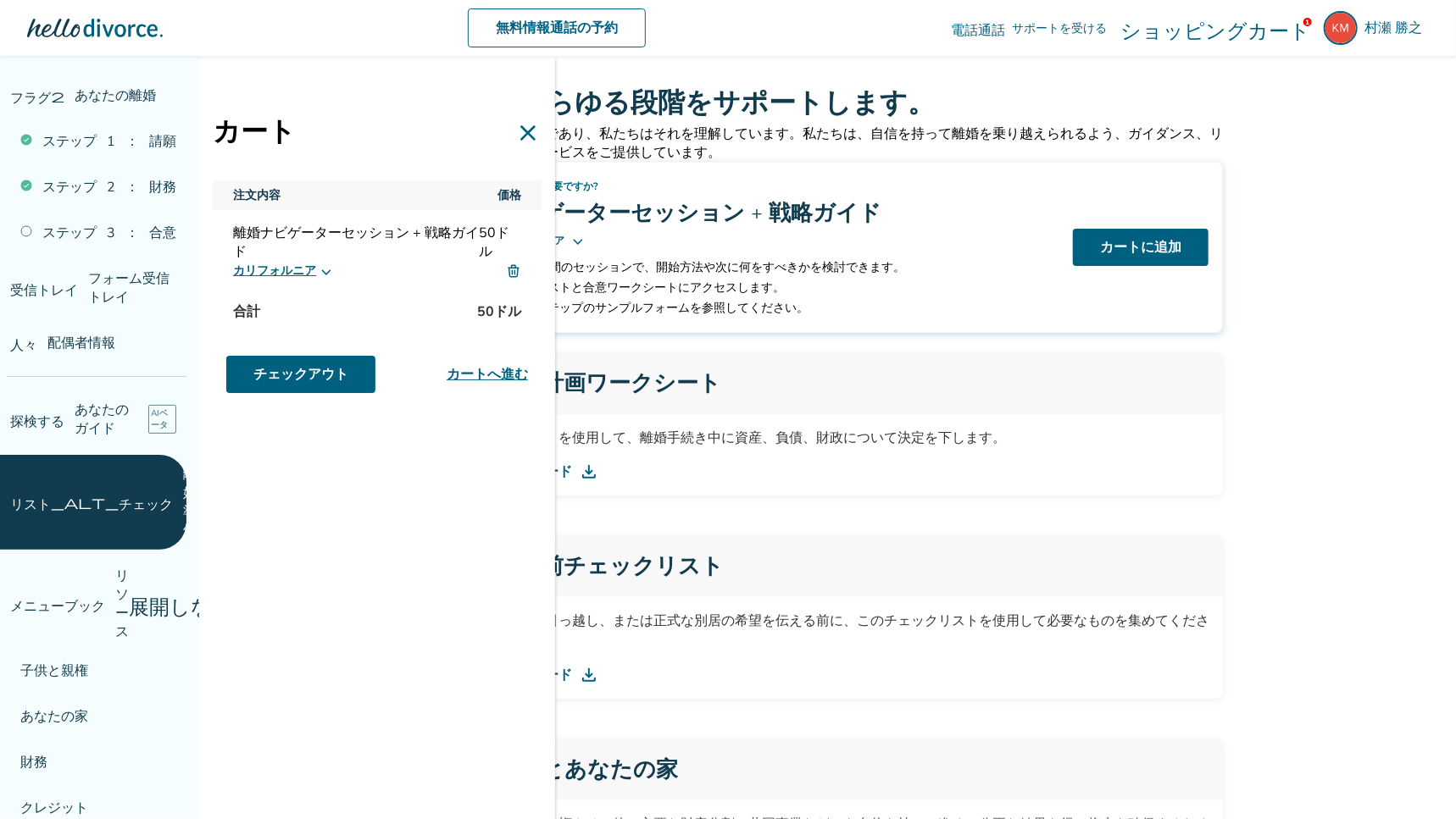
click at [326, 274] on icon at bounding box center [327, 271] width 13 height 13
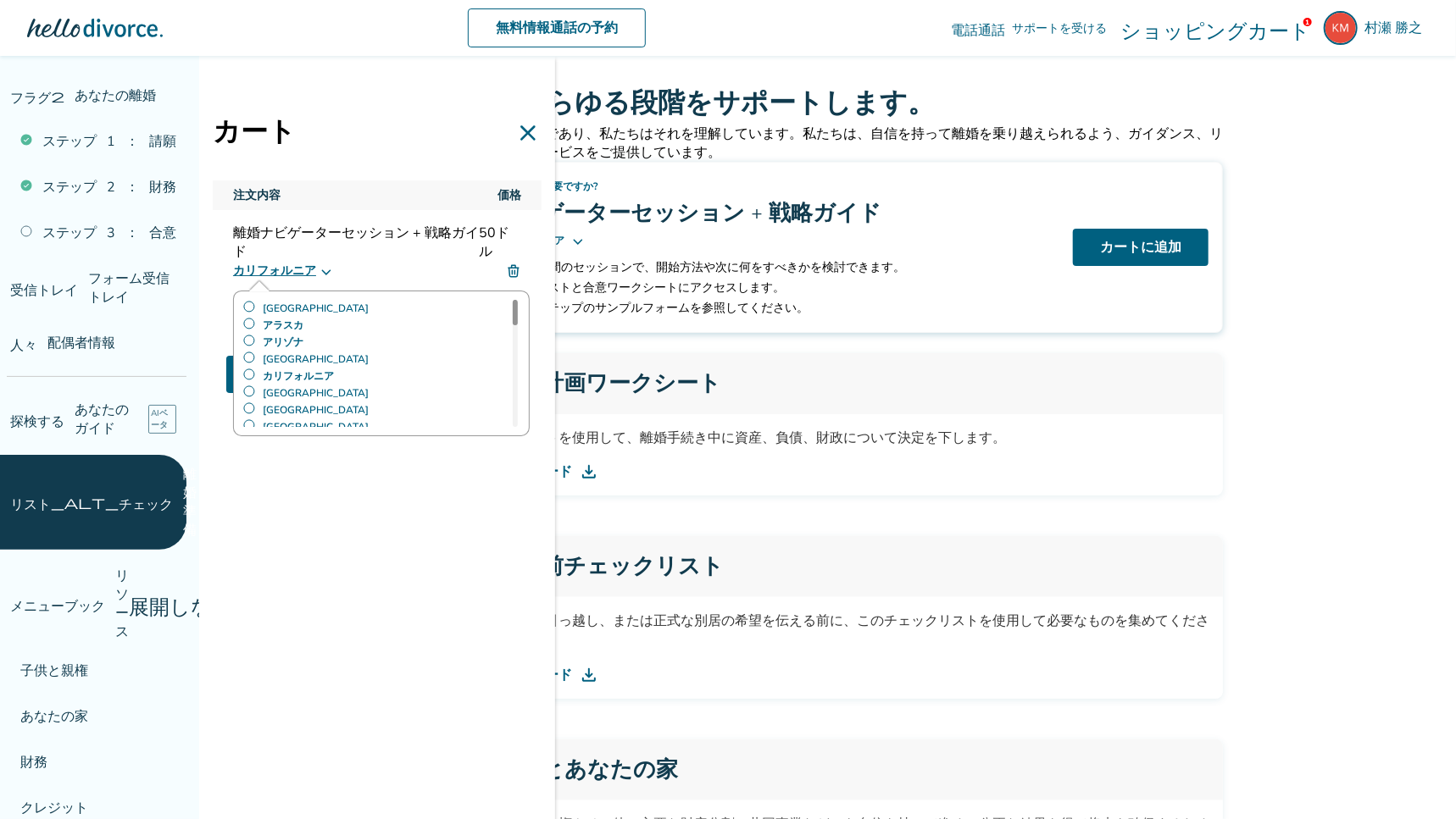
click at [952, 440] on font "このワークシートを使用して、離婚手続き中に資産、負債、財政について決定を下します。" at bounding box center [727, 437] width 556 height 18
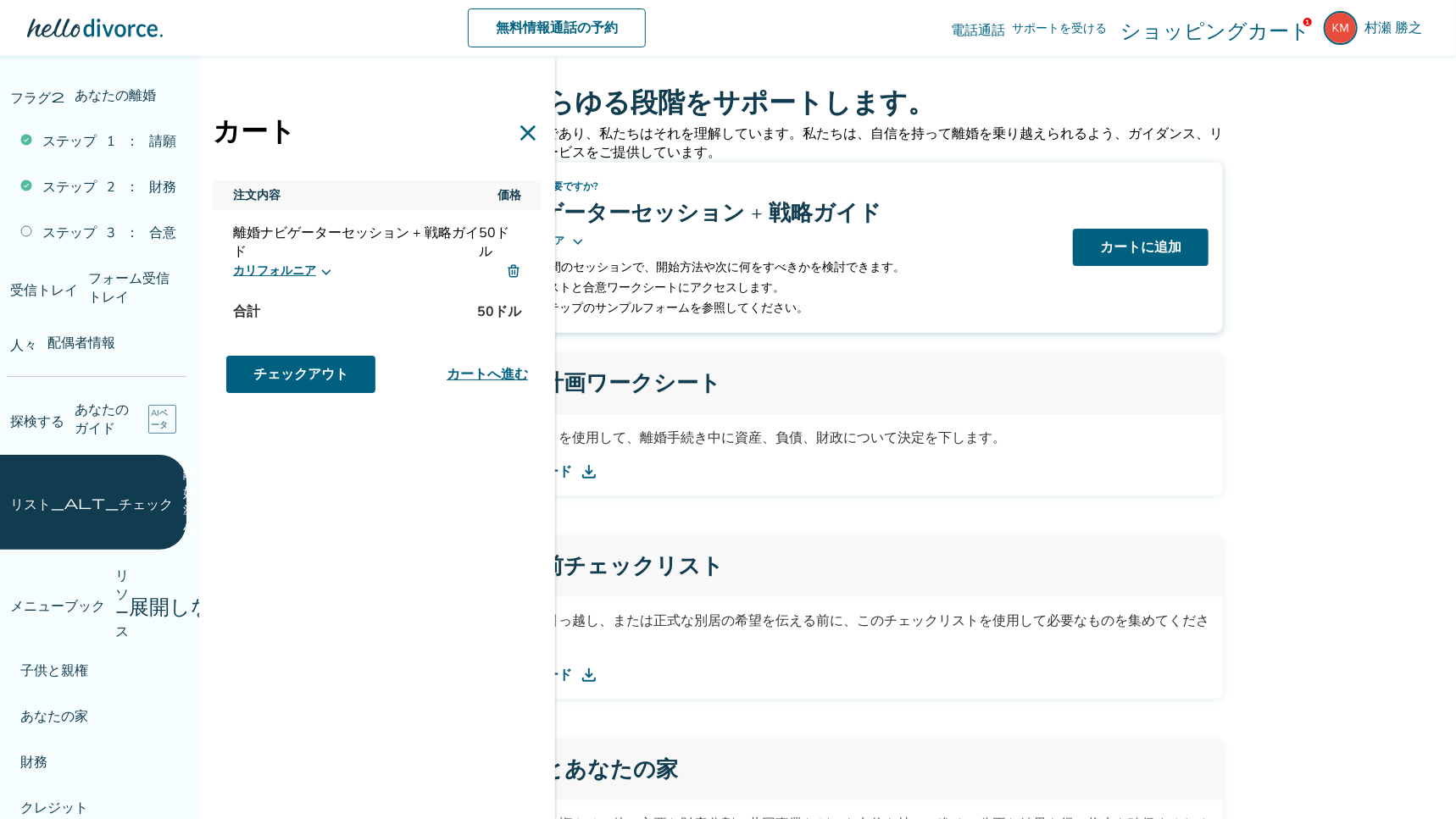
click at [385, 493] on div "カート 注文内容 価格 離婚ナビゲーターセッション + 戦略ガイド 50ドル カリフォルニア 合計 50ドル チェックアウト カートへ進む" at bounding box center [376, 465] width 355 height 819
click at [527, 132] on icon at bounding box center [528, 133] width 15 height 15
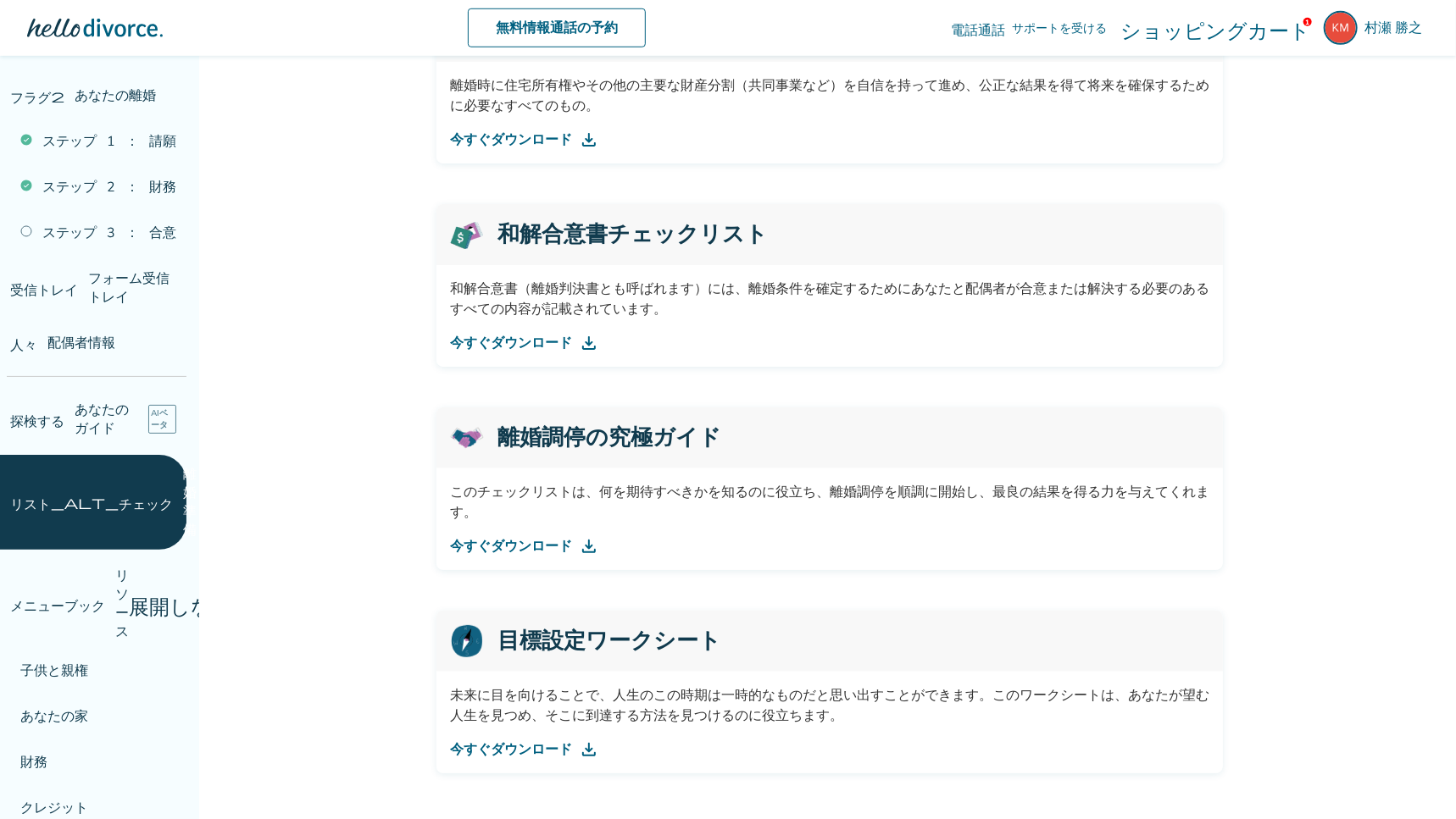
scroll to position [860, 0]
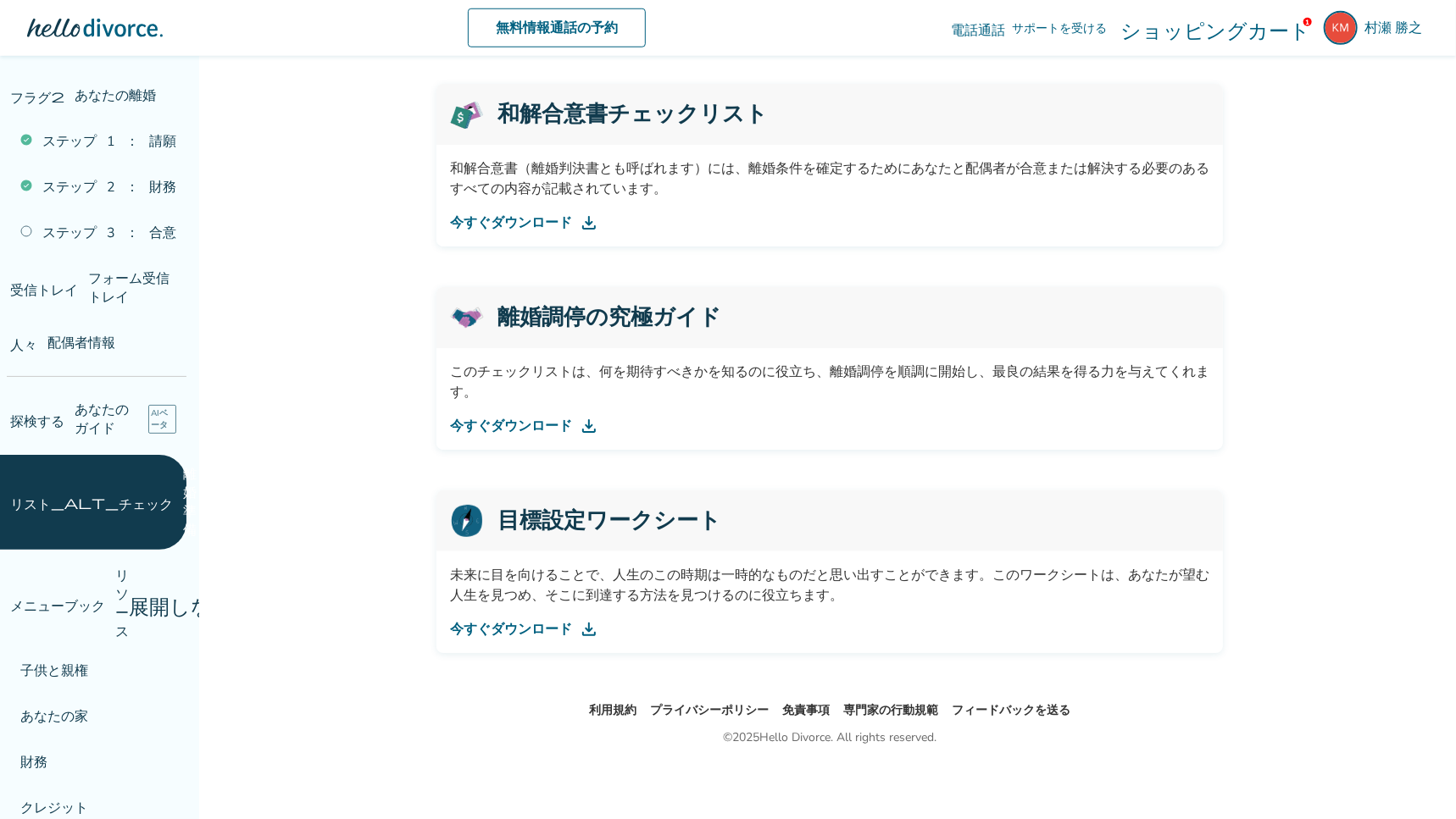
click at [1289, 27] on font "ショッピングカート" at bounding box center [1215, 28] width 190 height 24
click at [1195, 26] on font "ショッピングカート" at bounding box center [1215, 28] width 190 height 24
click at [1301, 19] on font "ショッピングカート" at bounding box center [1215, 28] width 190 height 24
click at [1346, 25] on img at bounding box center [1340, 27] width 34 height 34
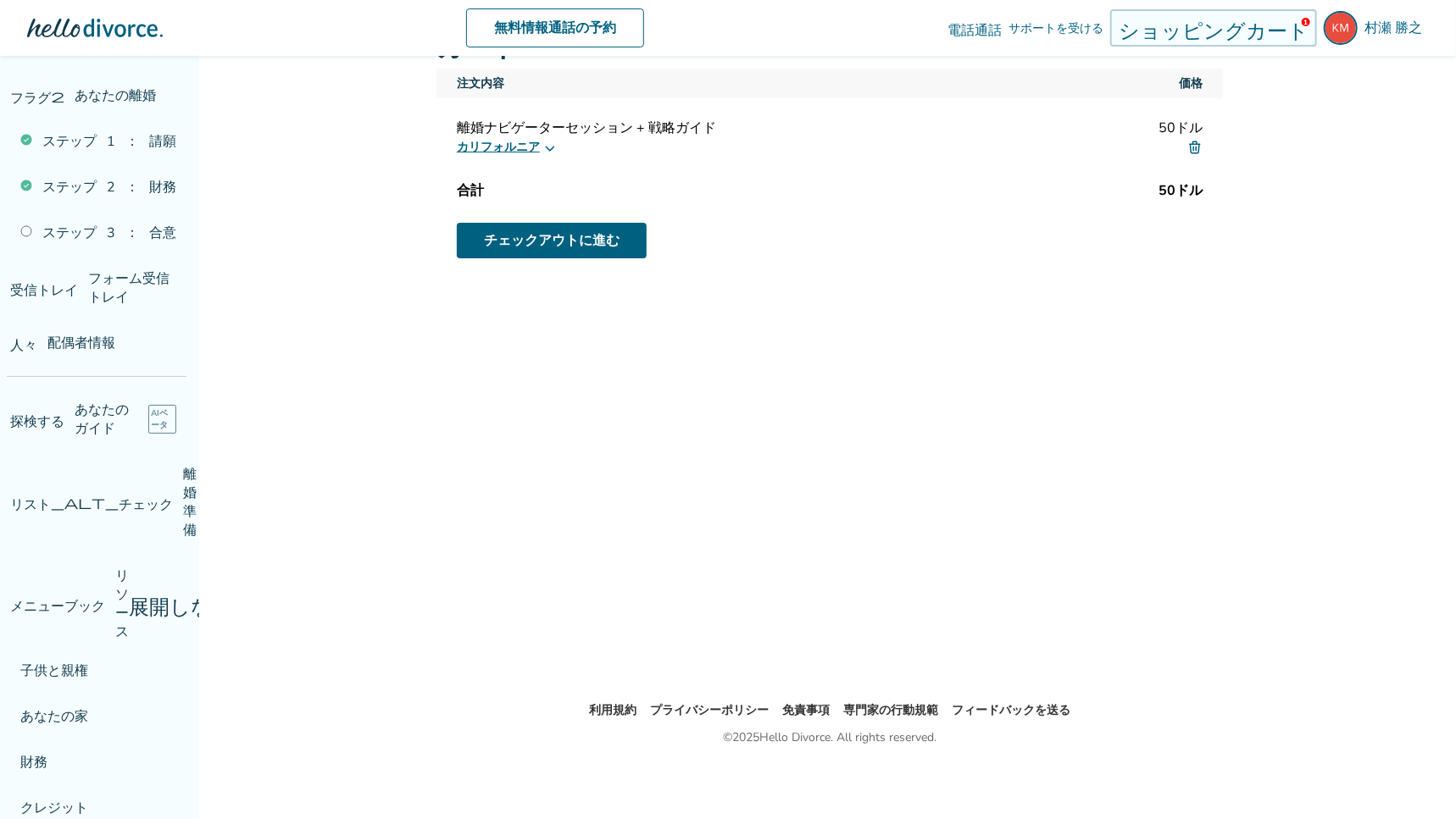
click at [1195, 148] on img at bounding box center [1195, 148] width 15 height 15
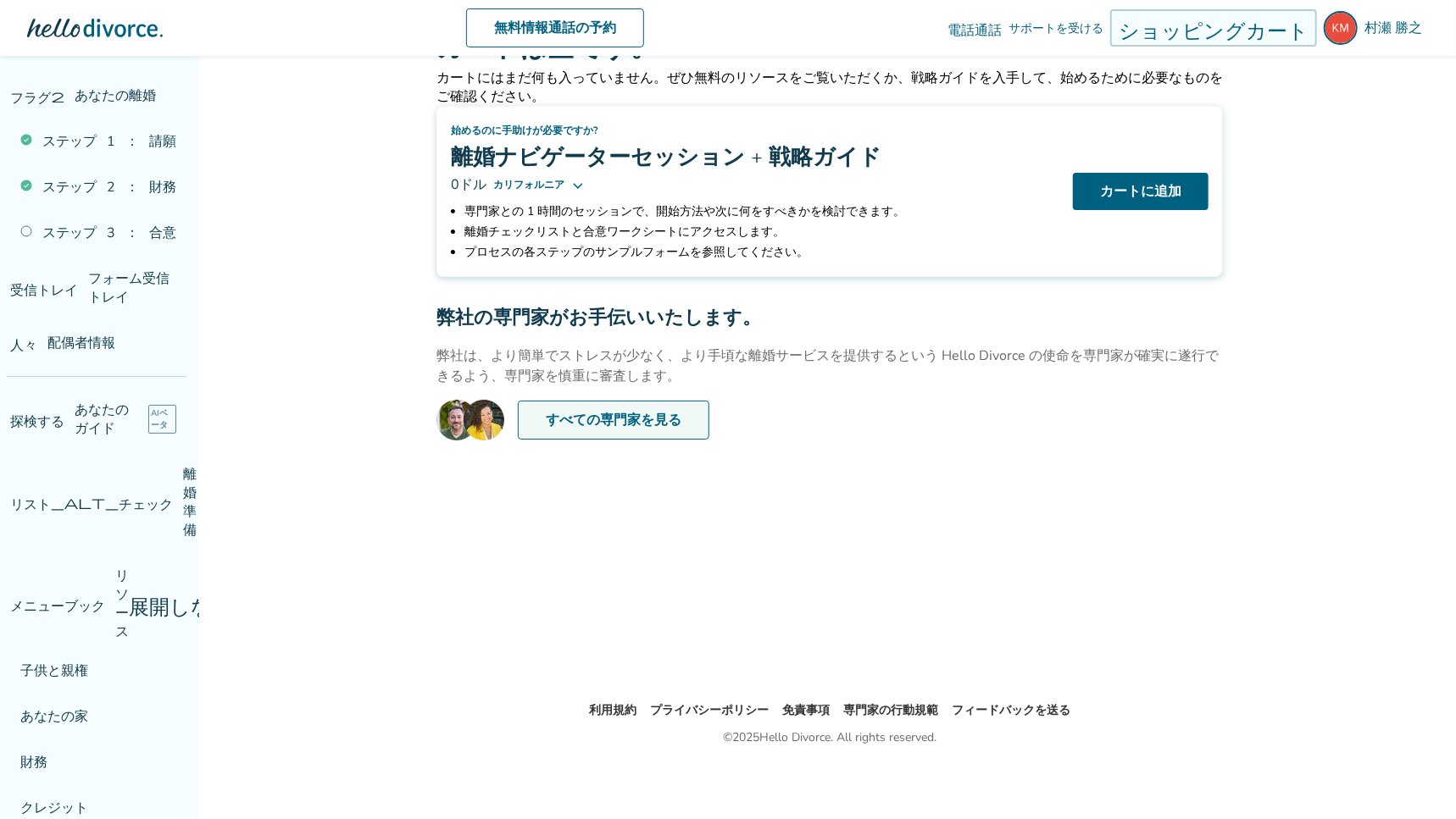
click at [586, 419] on font "すべての専門家を見る" at bounding box center [613, 420] width 135 height 18
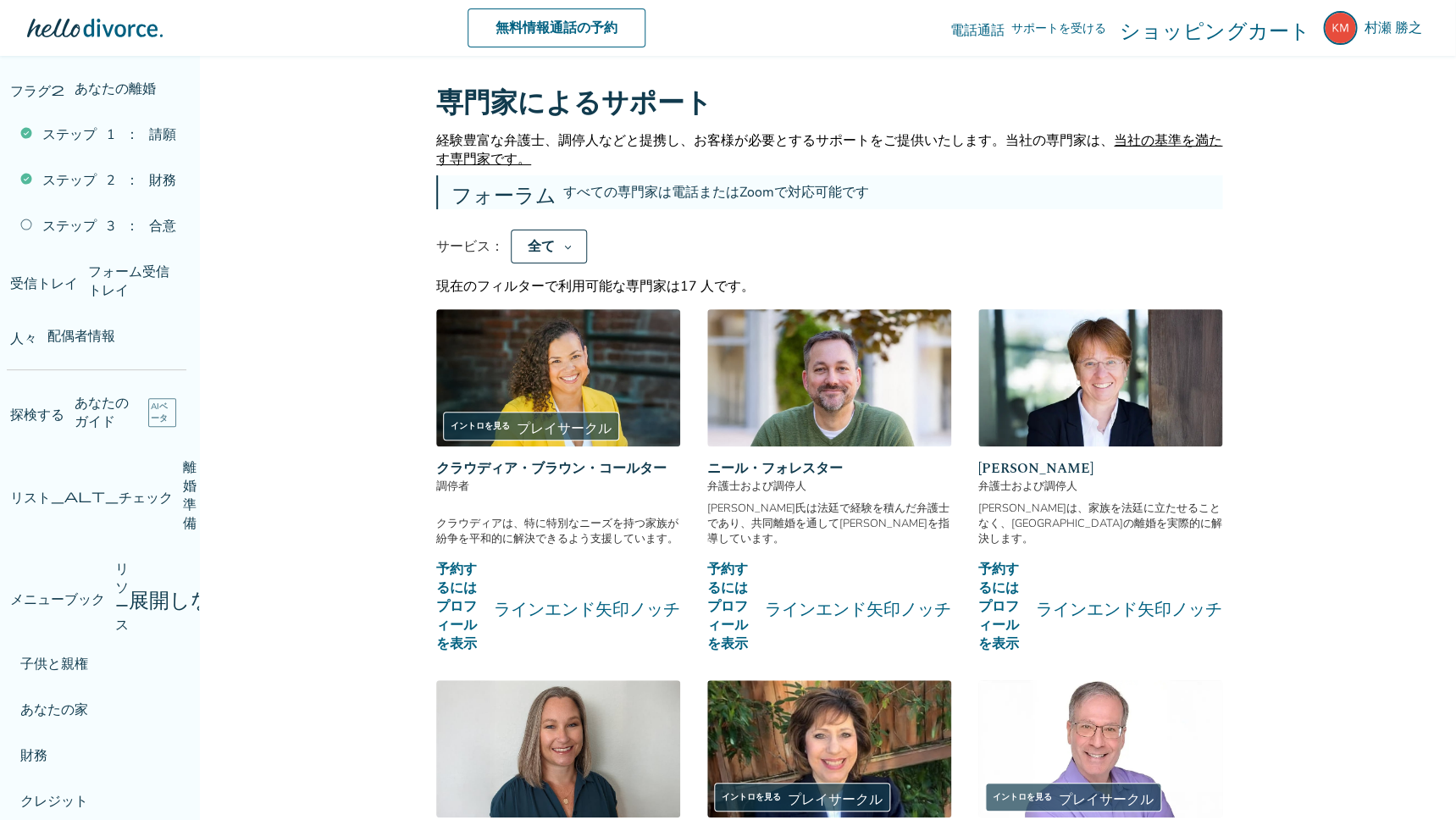
scroll to position [10, 0]
click at [565, 28] on font "無料情報通話の予約" at bounding box center [556, 27] width 122 height 18
click at [570, 250] on icon at bounding box center [570, 247] width 10 height 13
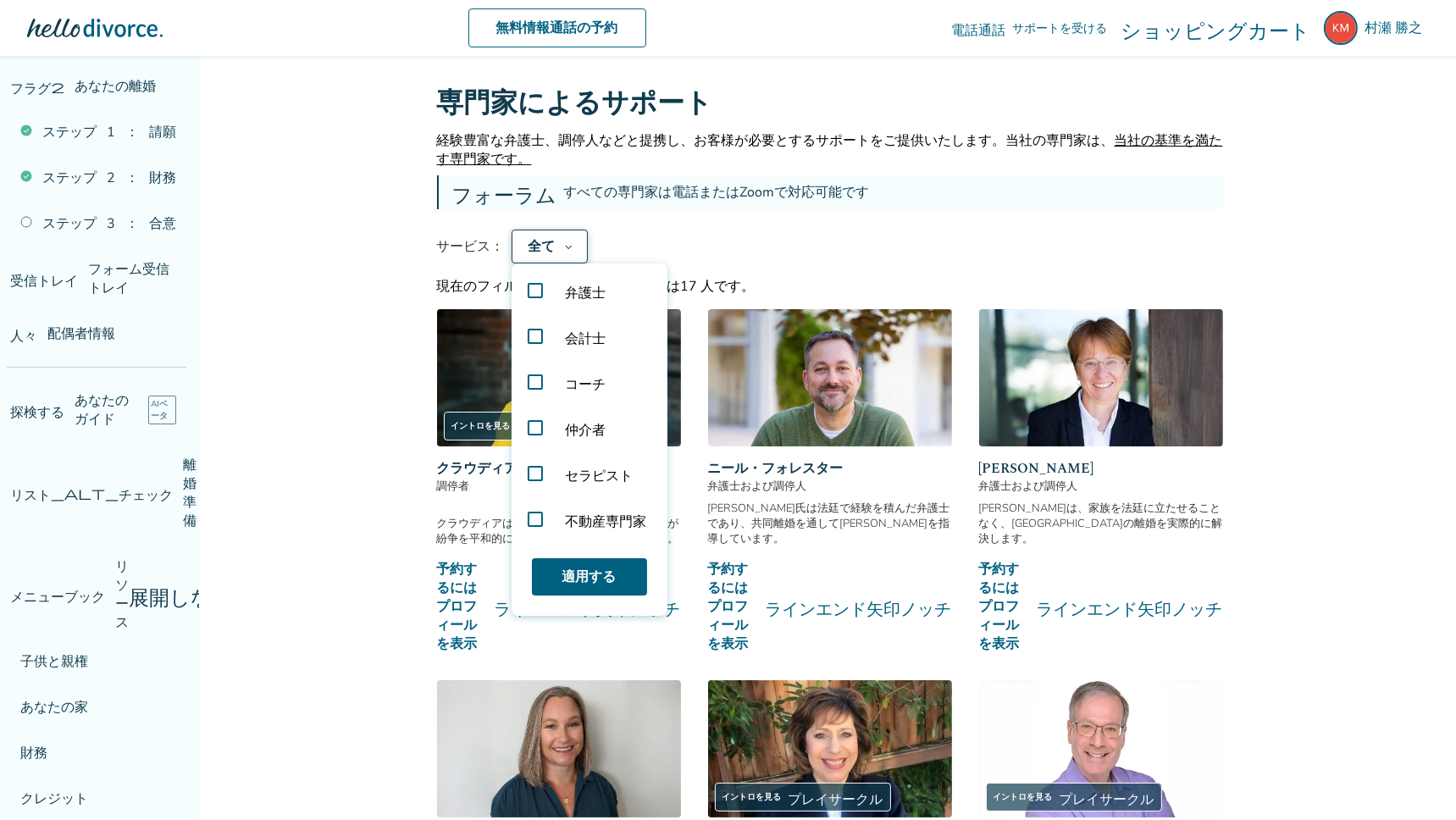
click at [534, 342] on label "会計士" at bounding box center [590, 339] width 142 height 46
click at [596, 586] on font "適用する" at bounding box center [590, 576] width 54 height 18
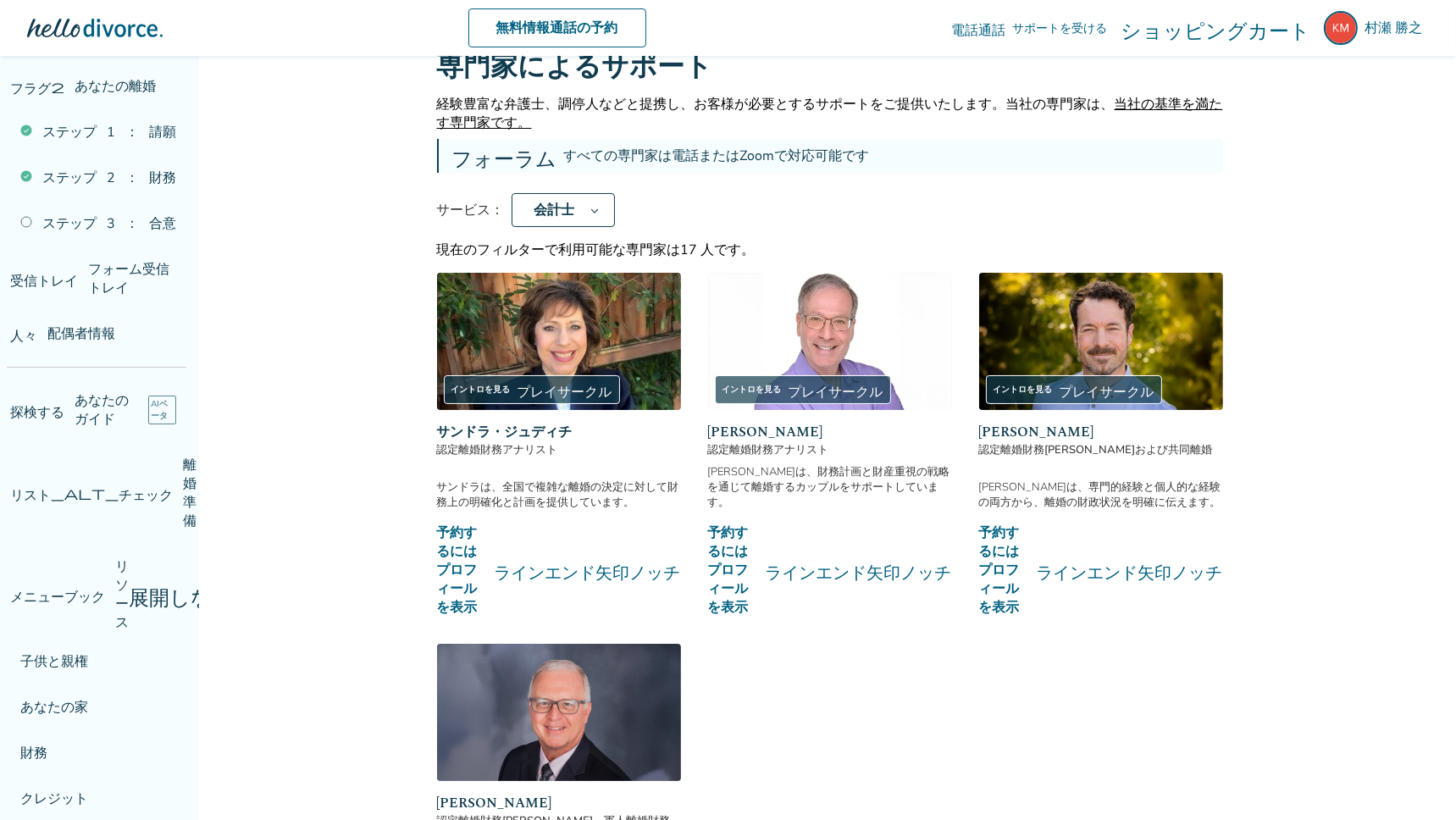
scroll to position [56, 0]
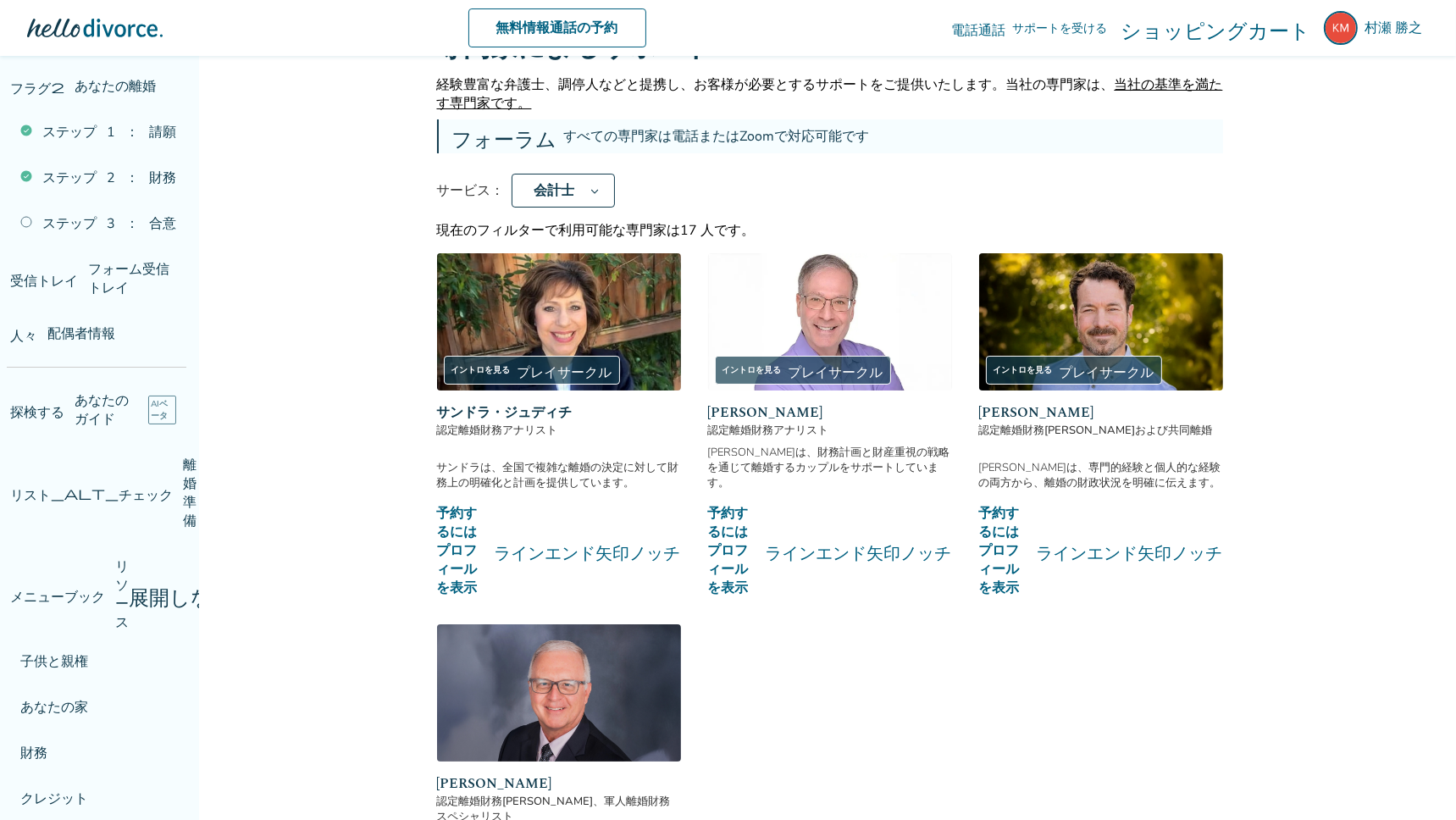
click at [1081, 548] on font "ラインエンド矢印ノッチ" at bounding box center [1130, 550] width 186 height 20
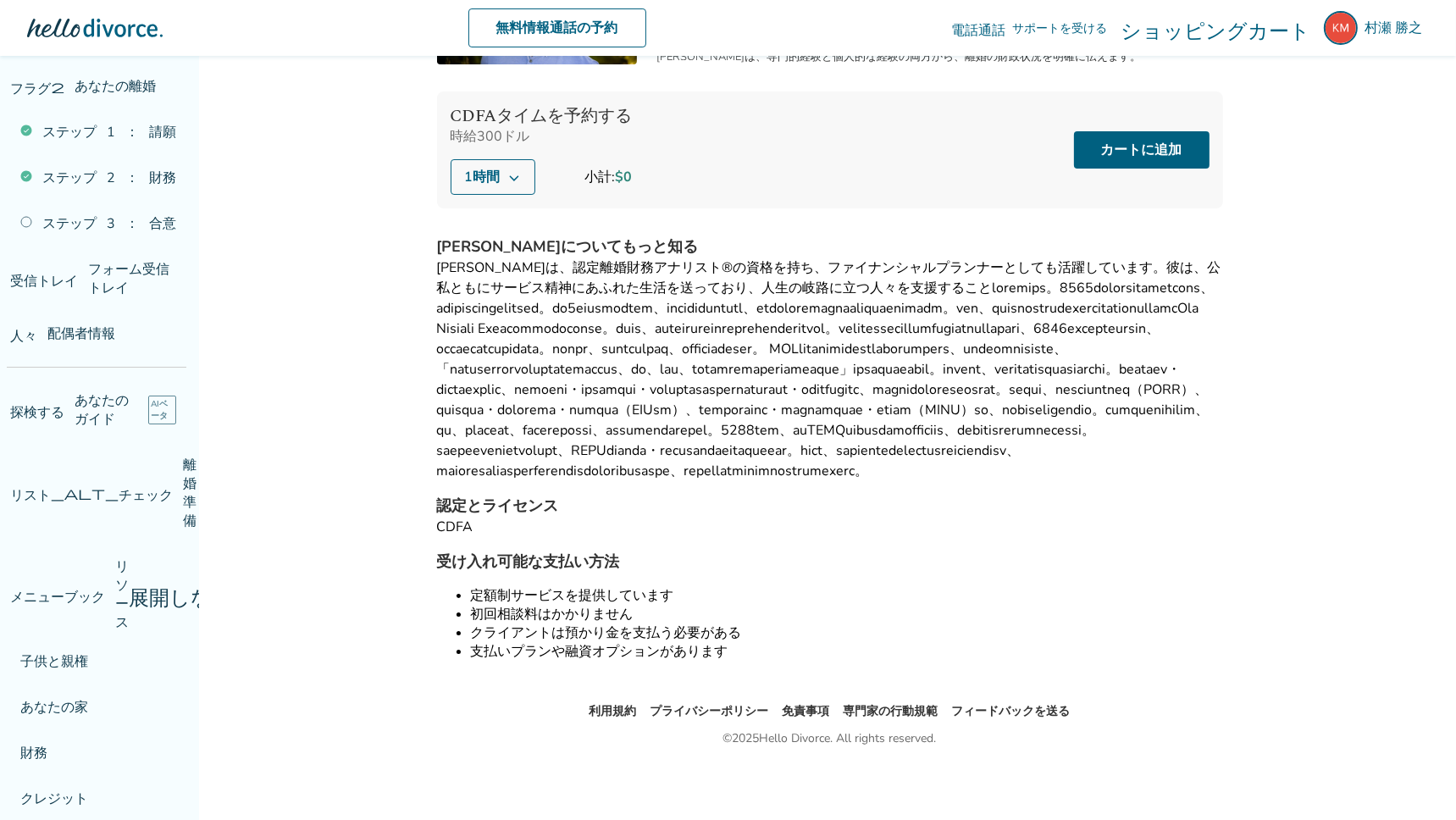
scroll to position [243, 0]
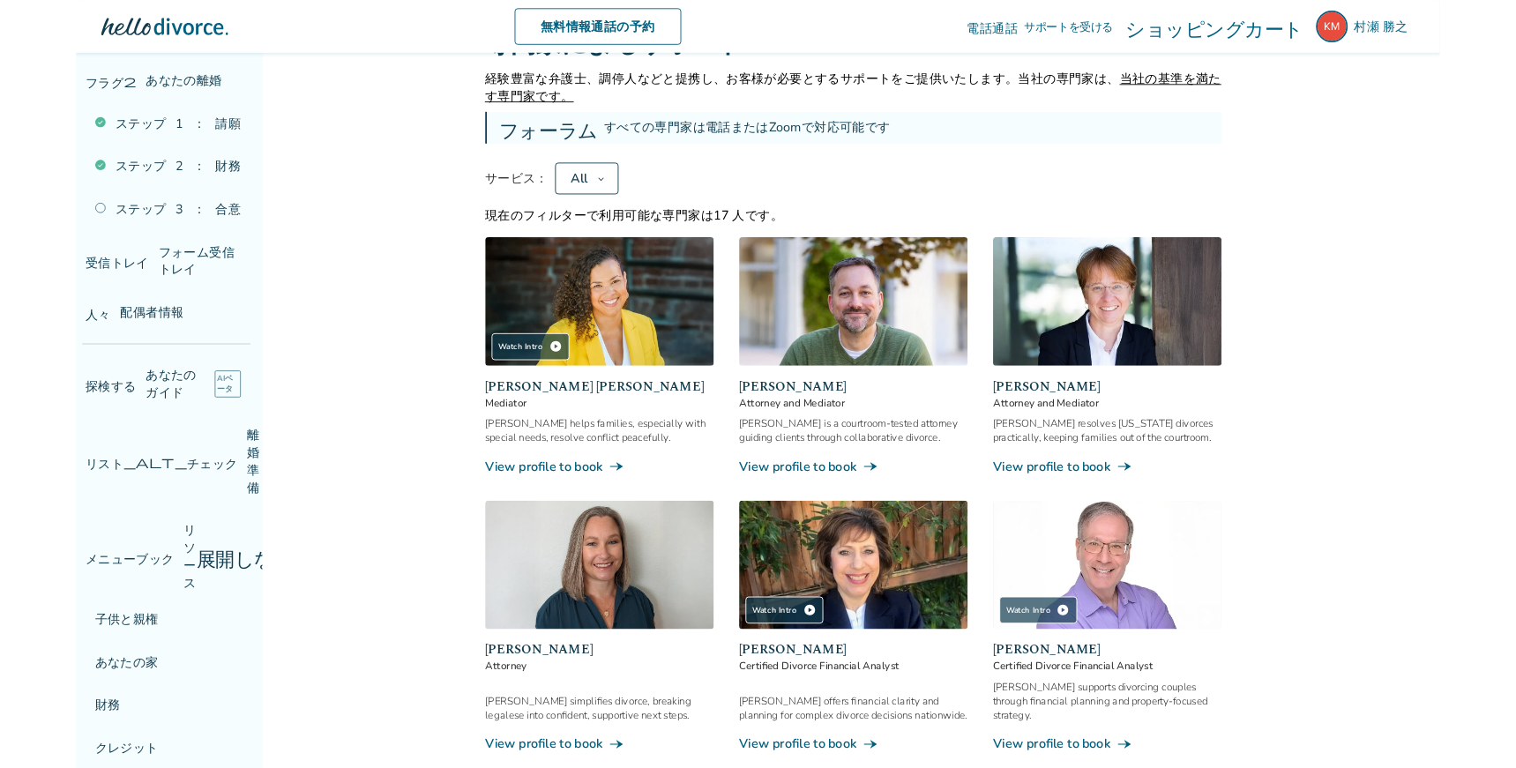
scroll to position [253, 0]
